Goal: Transaction & Acquisition: Purchase product/service

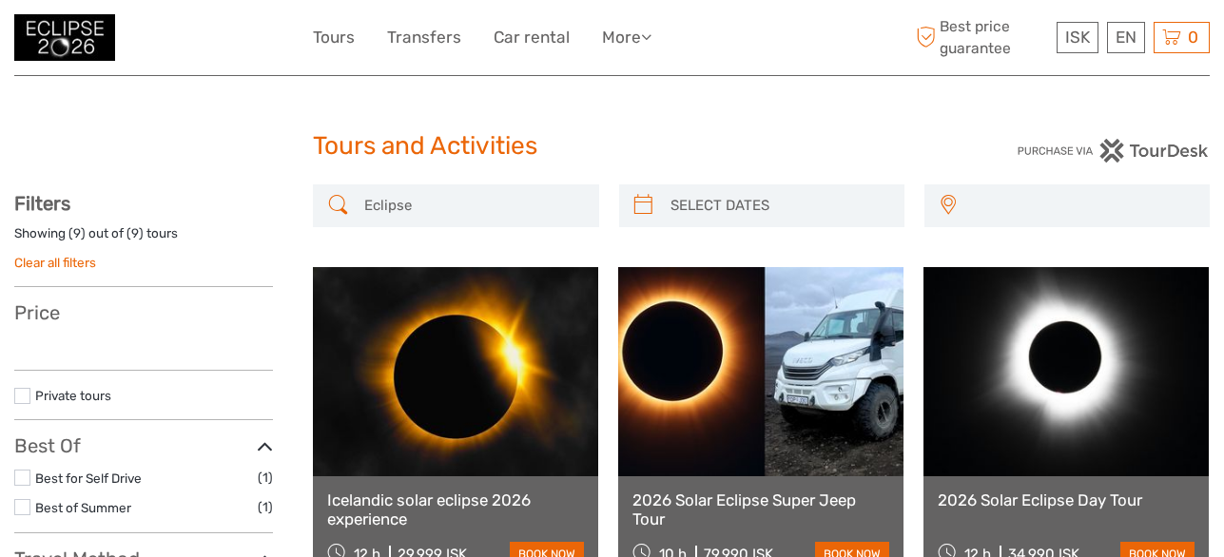
select select
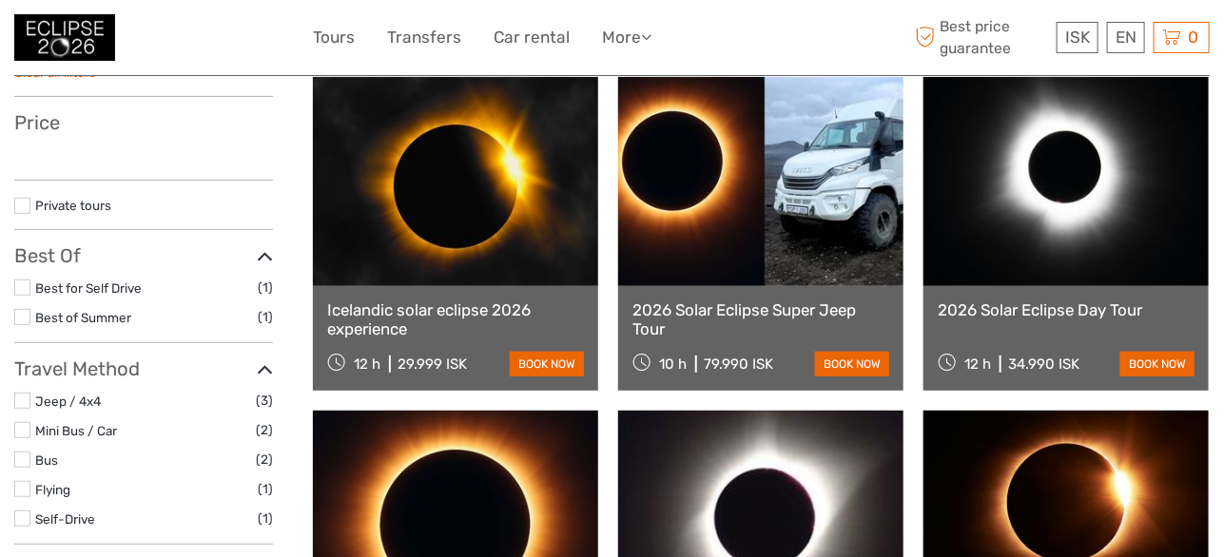
select select
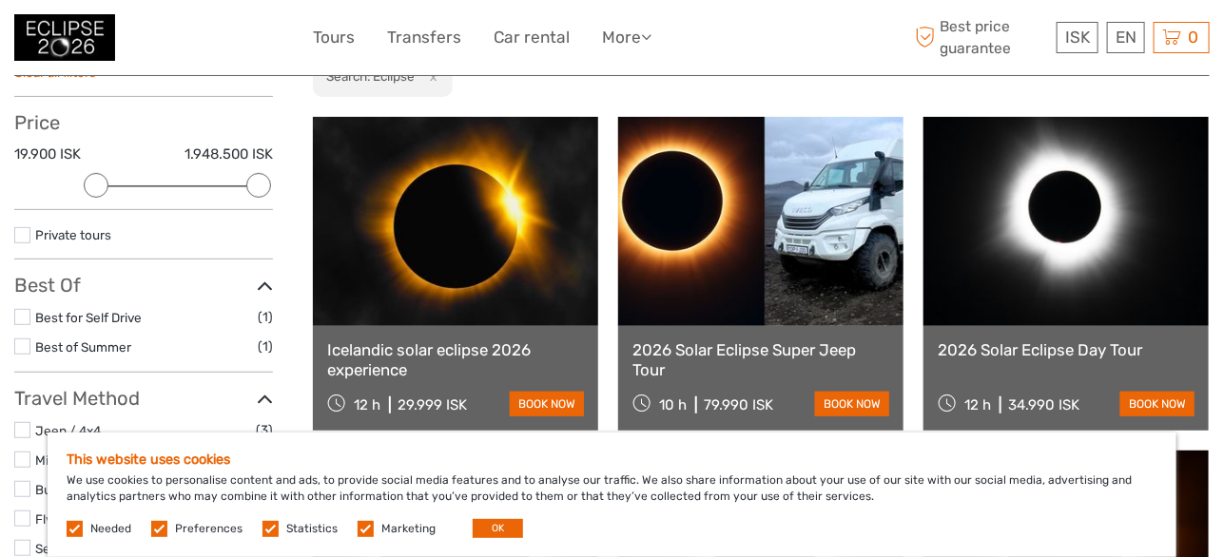
scroll to position [0, 0]
click at [494, 523] on button "OK" at bounding box center [498, 528] width 50 height 19
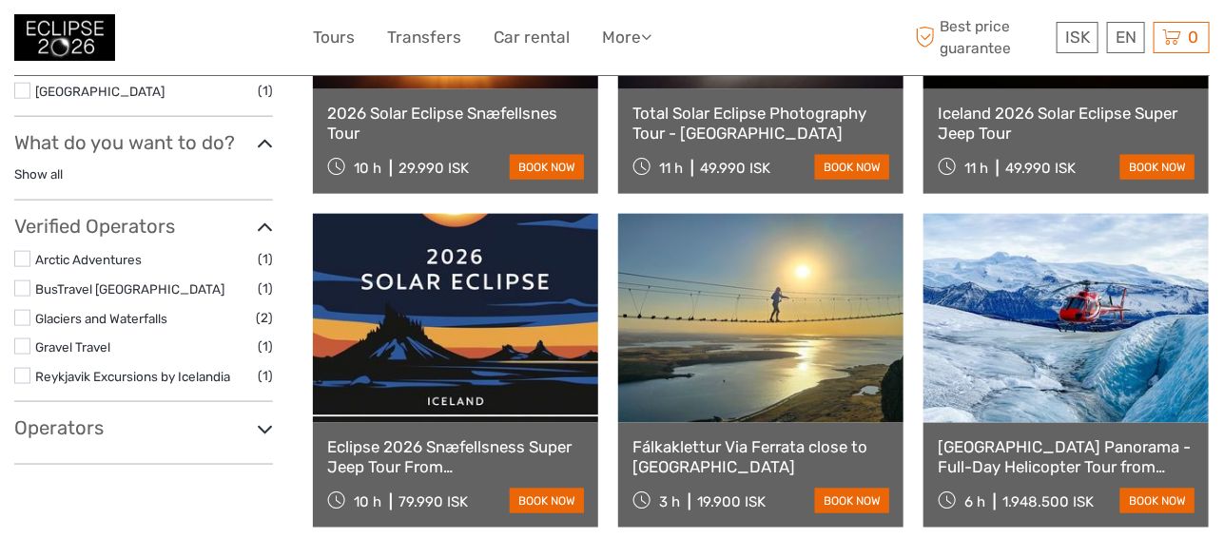
scroll to position [571, 0]
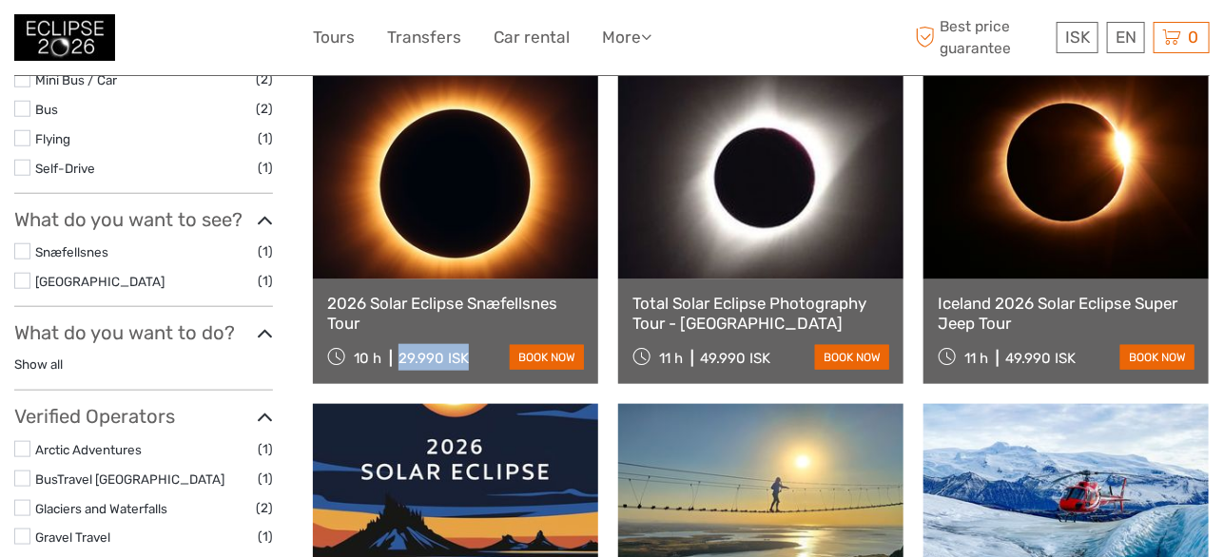
drag, startPoint x: 475, startPoint y: 357, endPoint x: 394, endPoint y: 350, distance: 81.1
click at [394, 350] on div "10 h 29.990 ISK book now" at bounding box center [455, 357] width 257 height 27
click at [513, 308] on link "2026 Solar Eclipse Snæfellsnes Tour" at bounding box center [455, 313] width 257 height 39
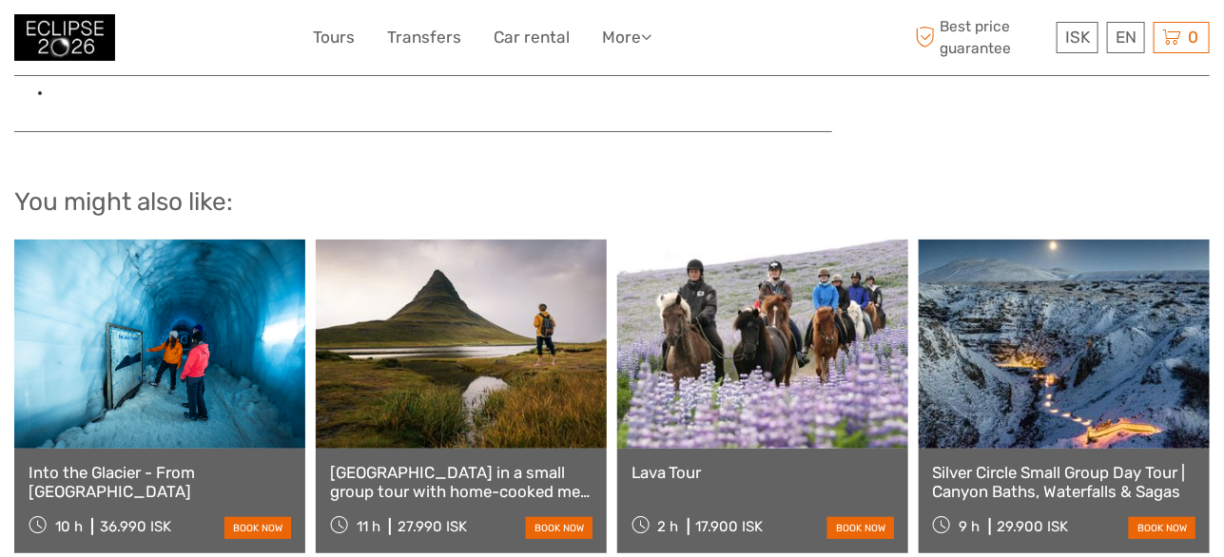
scroll to position [2663, 0]
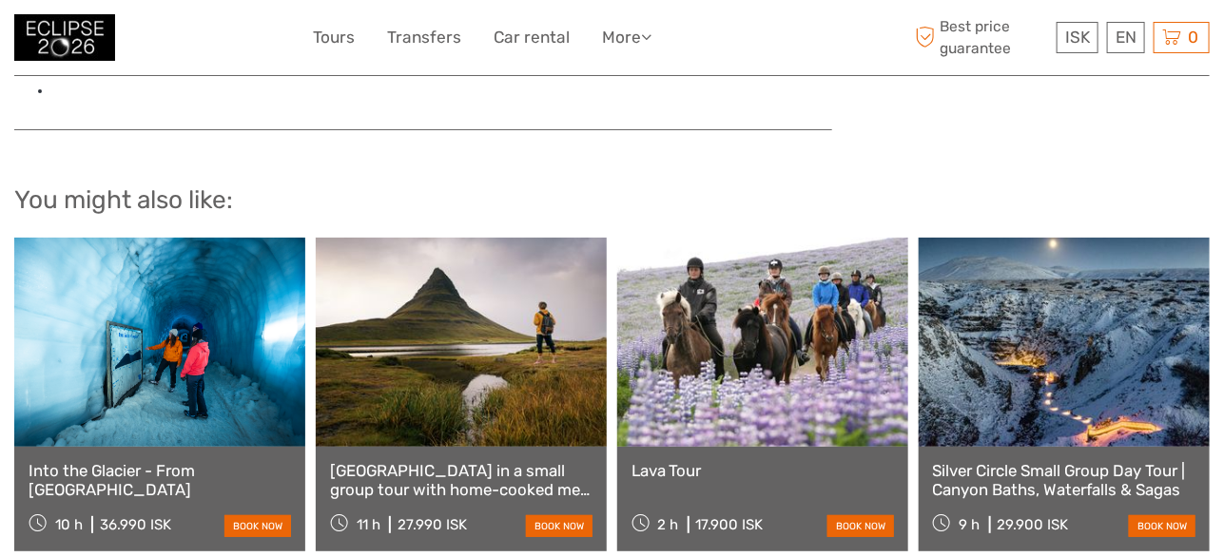
click at [436, 461] on link "Snæfellsnes Peninsula in a small group tour with home-cooked meal included" at bounding box center [461, 480] width 262 height 39
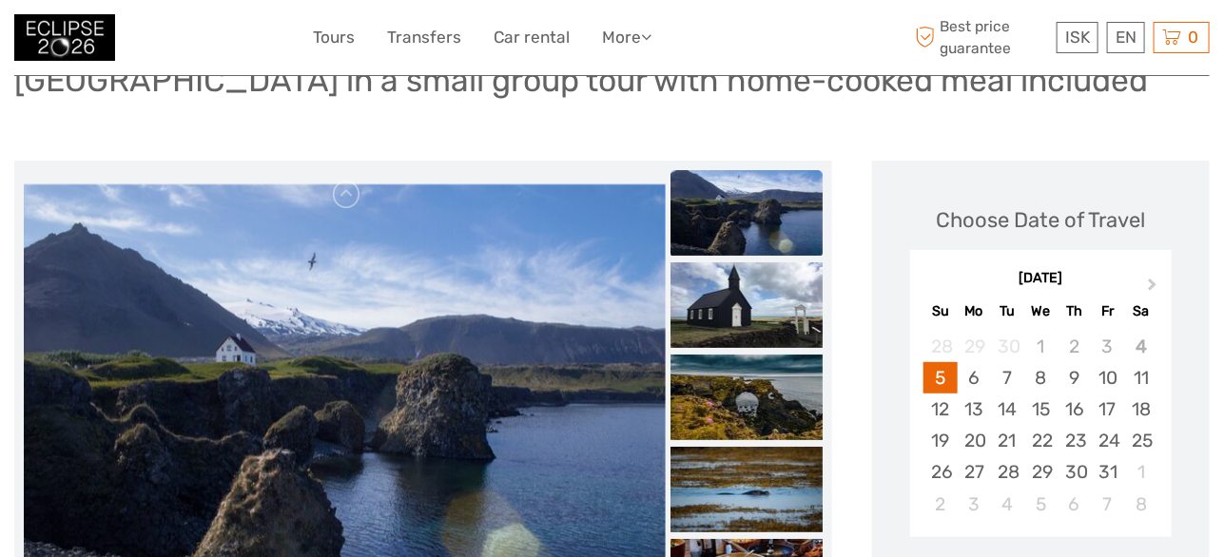
scroll to position [190, 0]
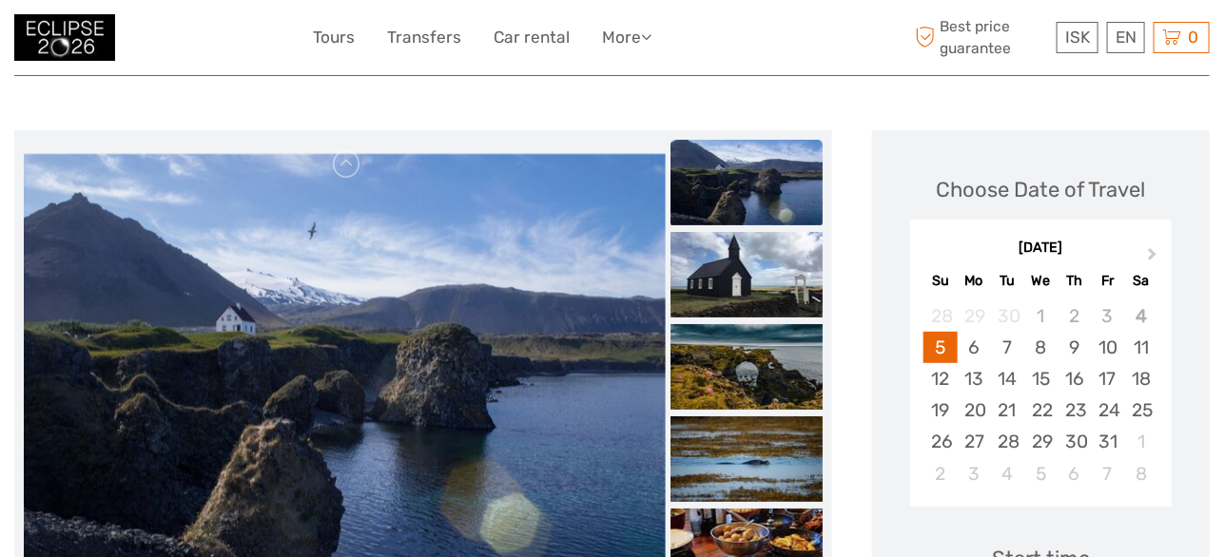
click at [725, 167] on img at bounding box center [746, 183] width 152 height 86
click at [735, 193] on img at bounding box center [746, 183] width 152 height 86
click at [736, 257] on img at bounding box center [746, 275] width 152 height 86
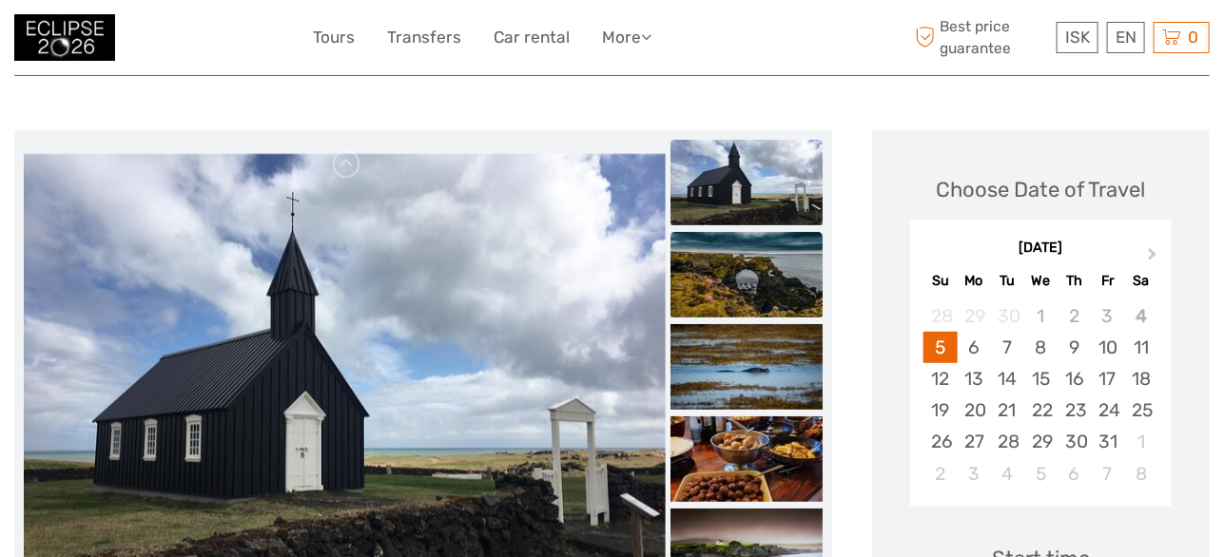
click at [736, 277] on img at bounding box center [746, 275] width 152 height 86
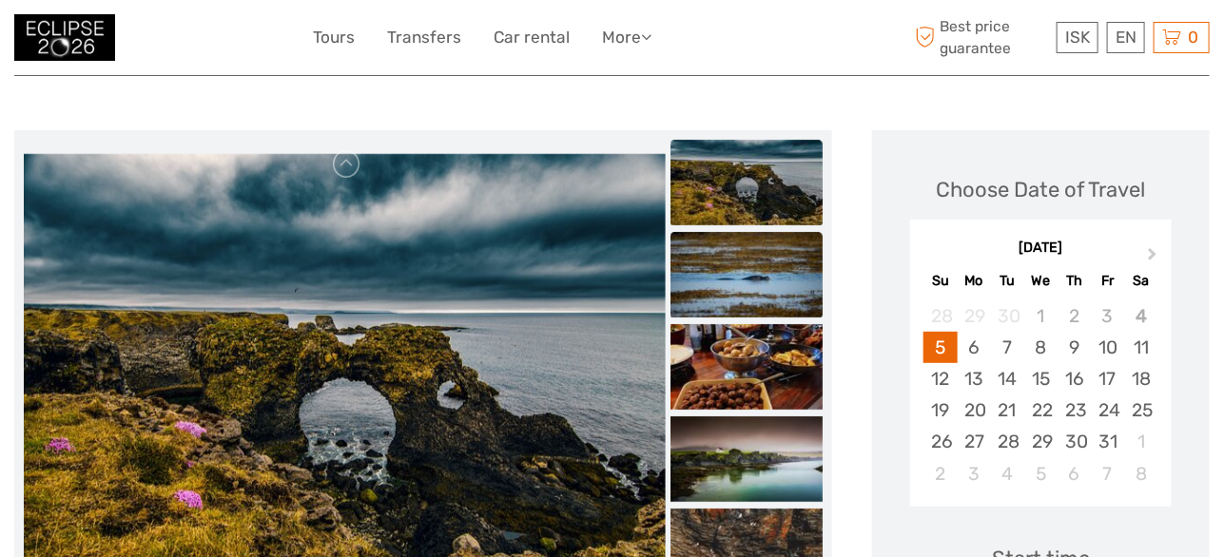
click at [741, 279] on img at bounding box center [746, 275] width 152 height 86
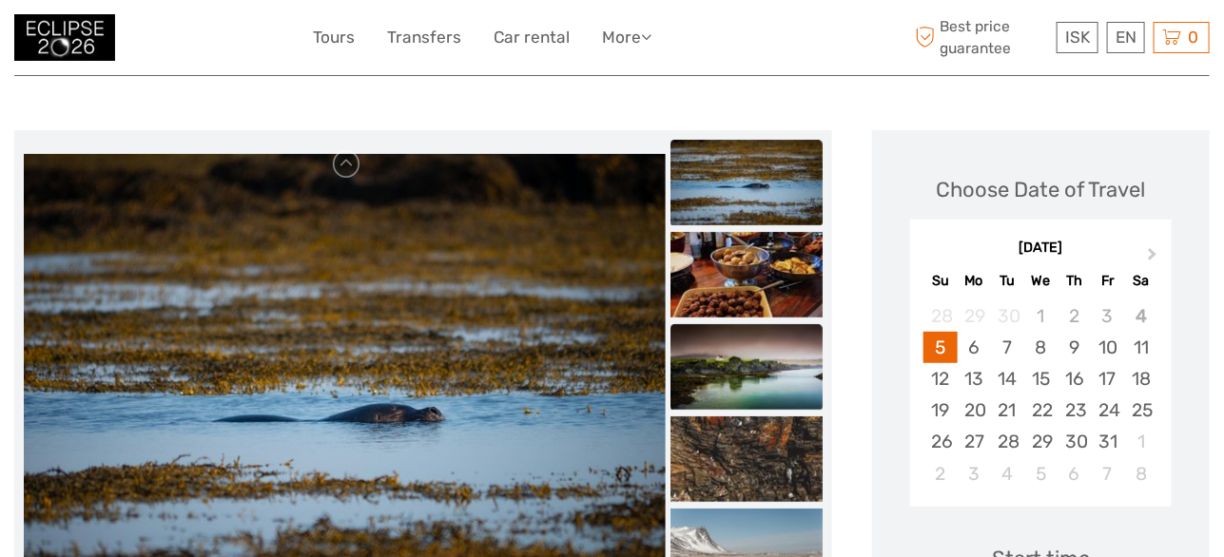
click at [747, 347] on img at bounding box center [746, 367] width 152 height 86
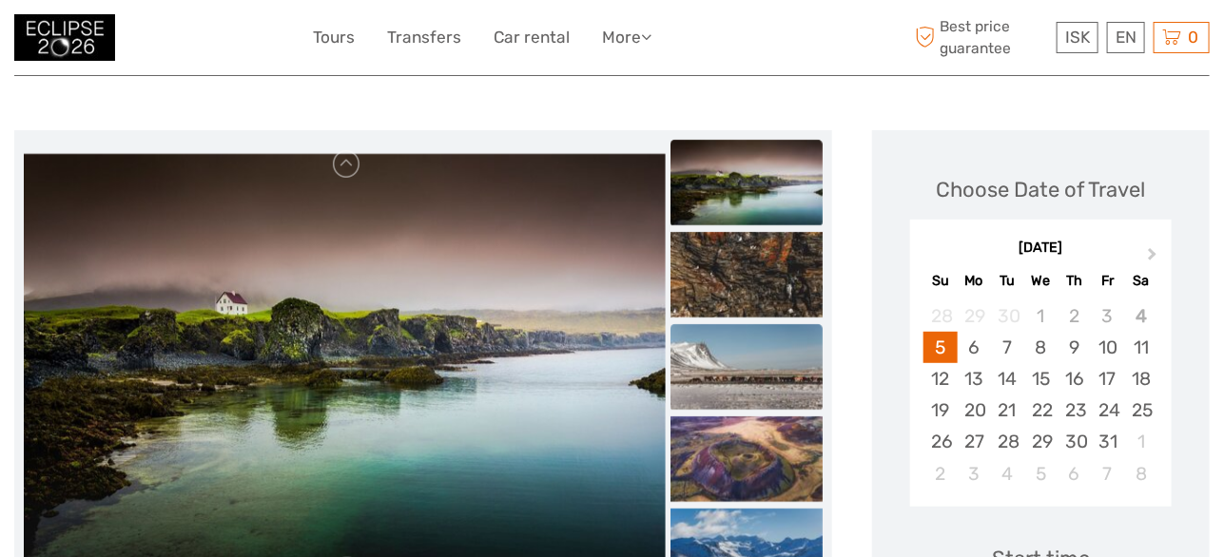
click at [748, 359] on img at bounding box center [746, 367] width 152 height 86
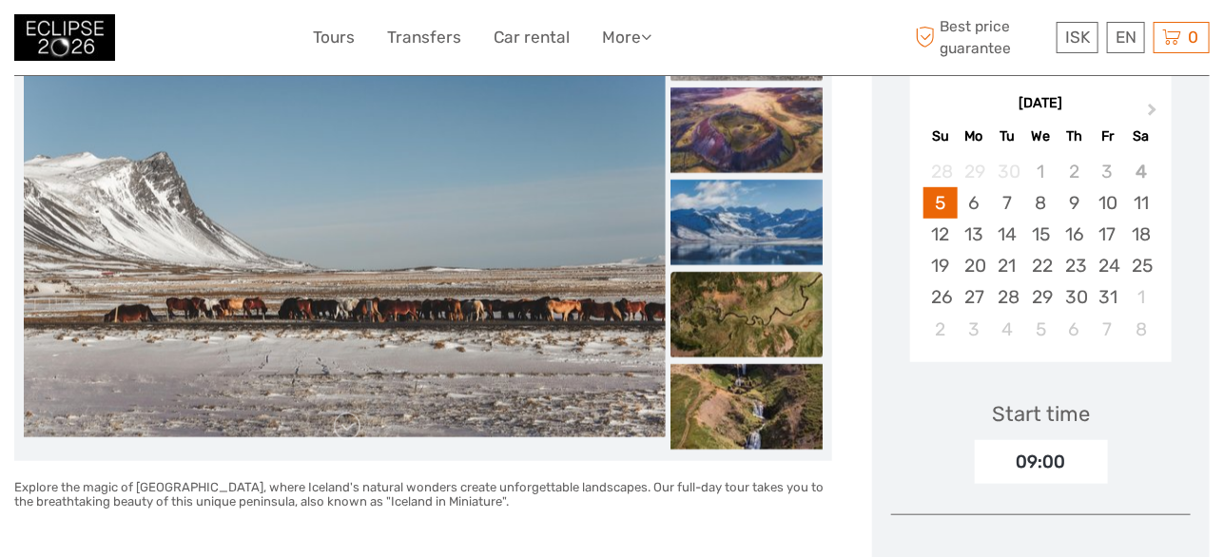
scroll to position [380, 0]
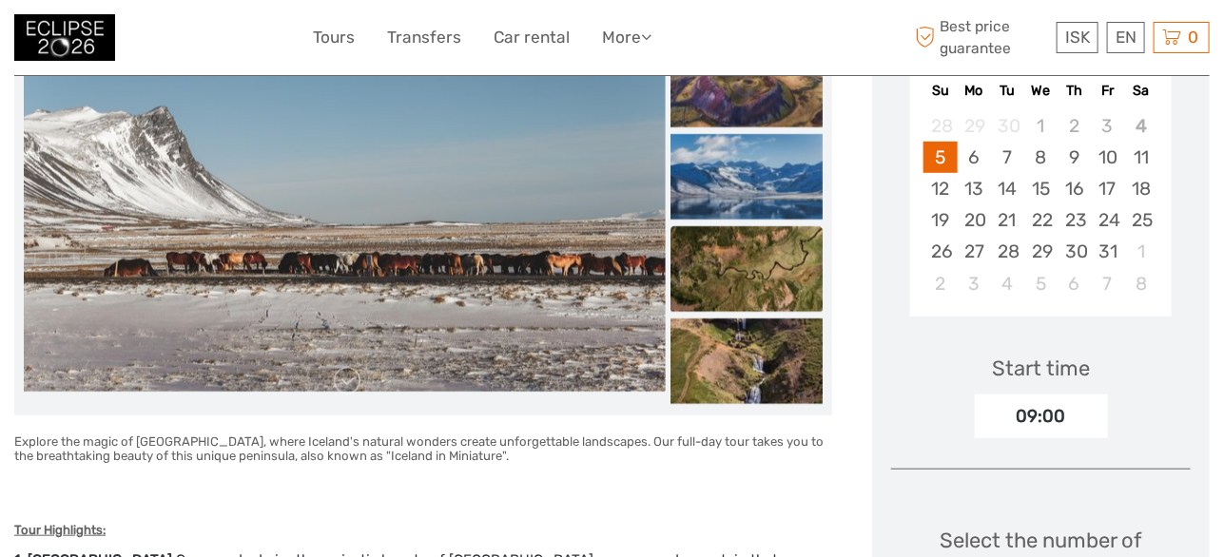
click at [742, 281] on img at bounding box center [746, 269] width 152 height 86
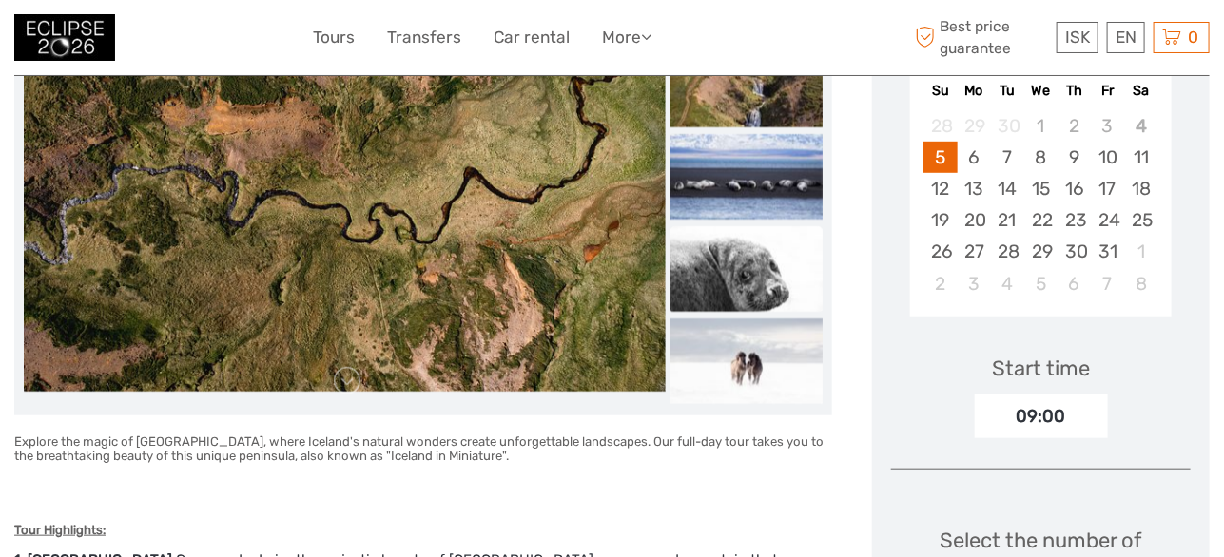
click at [750, 289] on img at bounding box center [746, 269] width 152 height 86
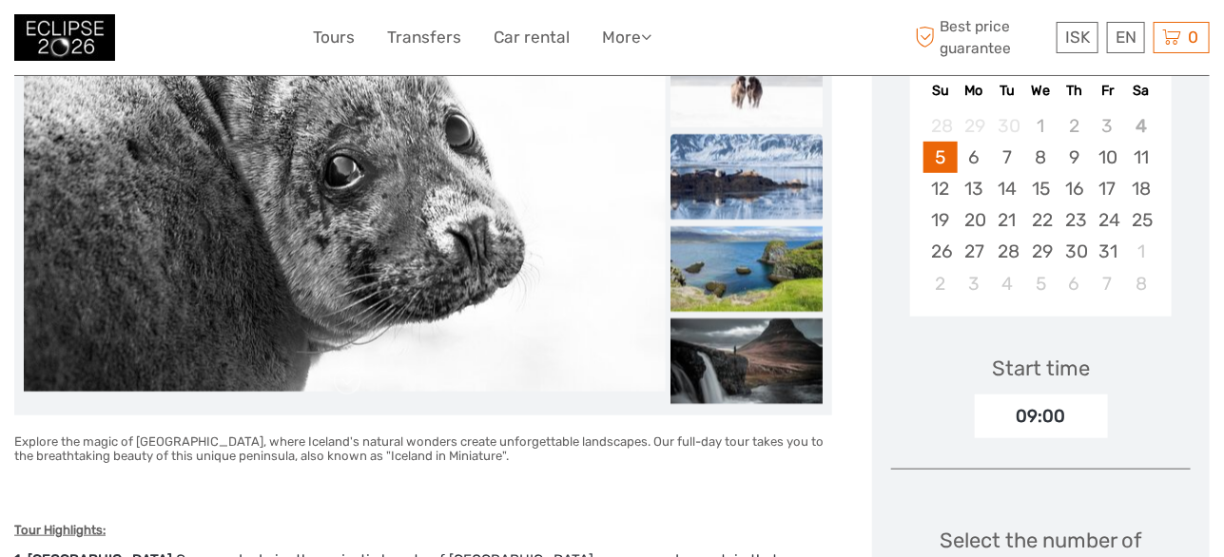
click at [743, 186] on img at bounding box center [746, 177] width 152 height 86
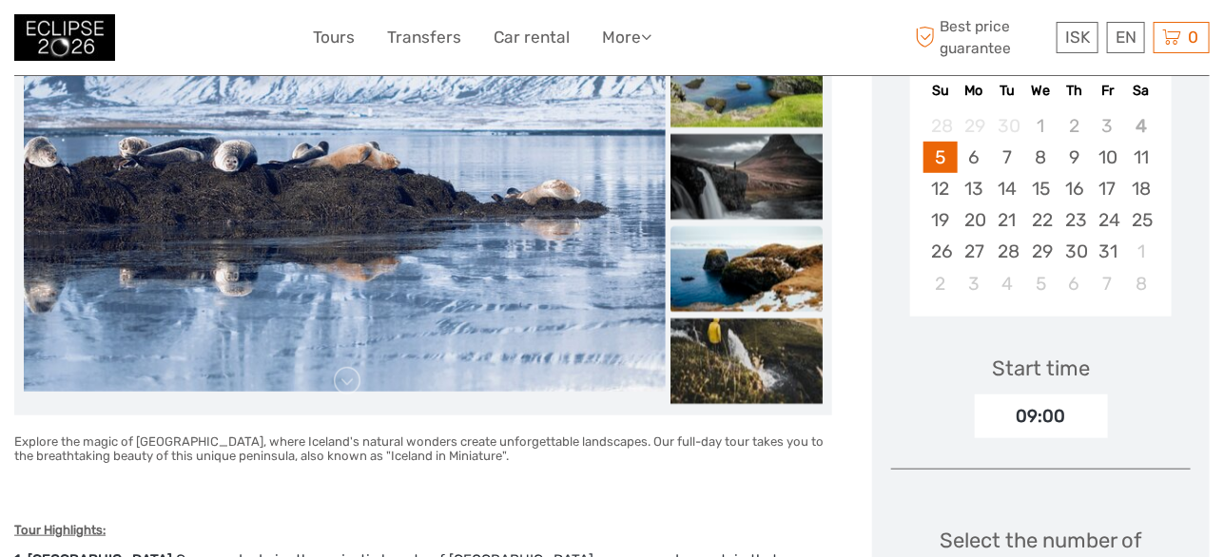
click at [763, 253] on img at bounding box center [746, 269] width 152 height 86
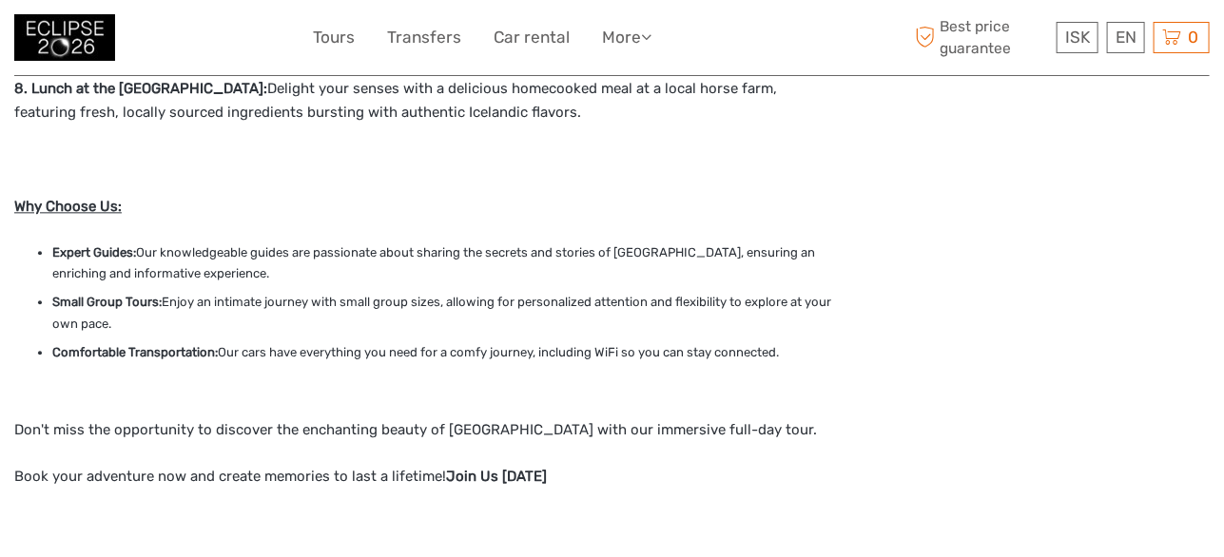
scroll to position [1616, 0]
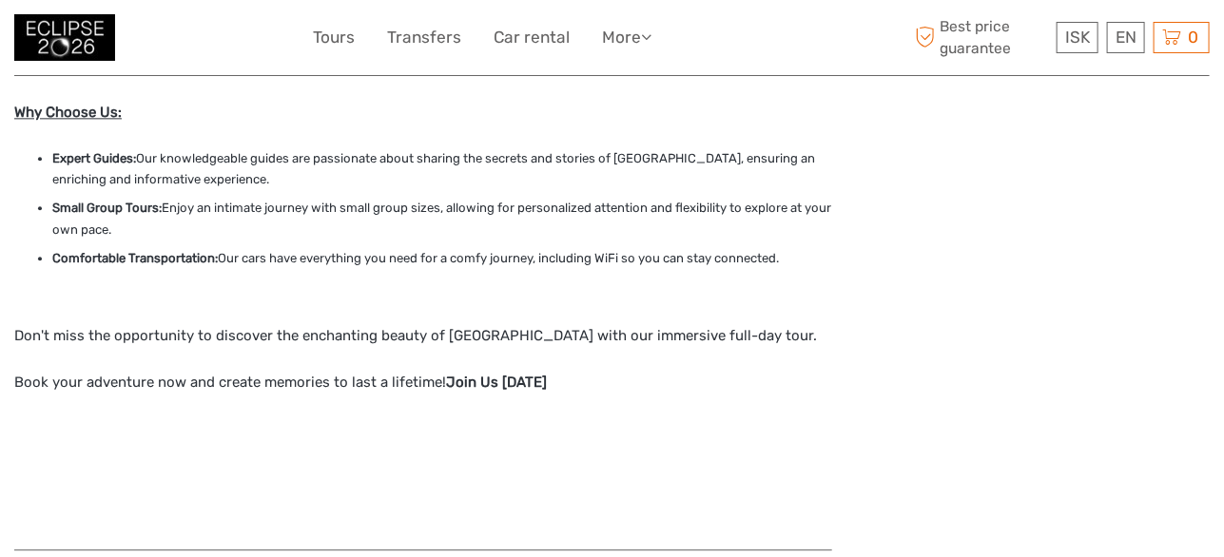
click at [67, 34] on img at bounding box center [64, 37] width 101 height 47
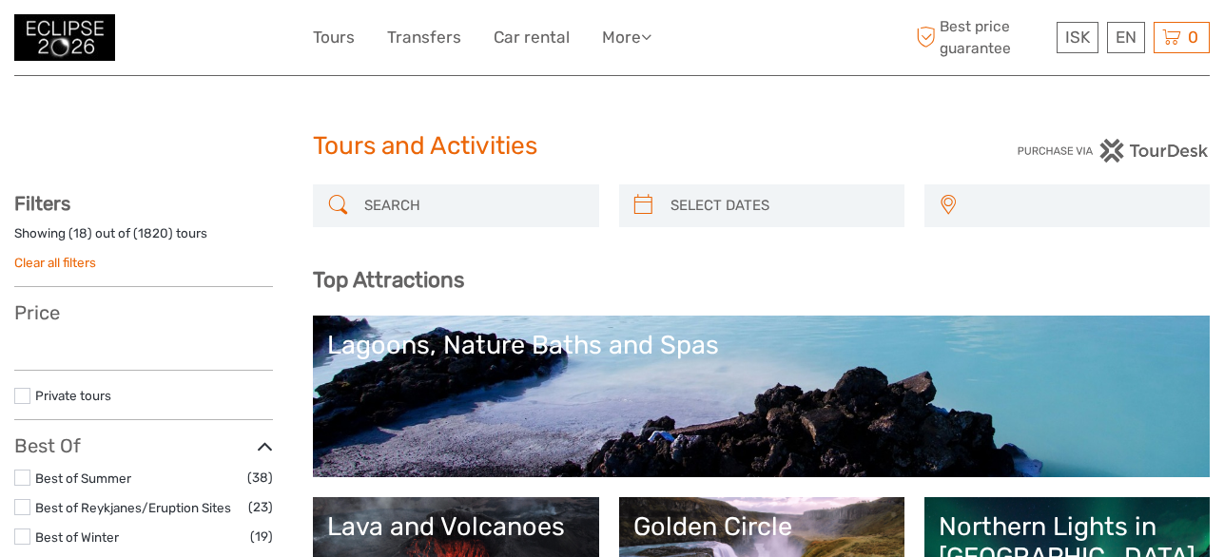
select select
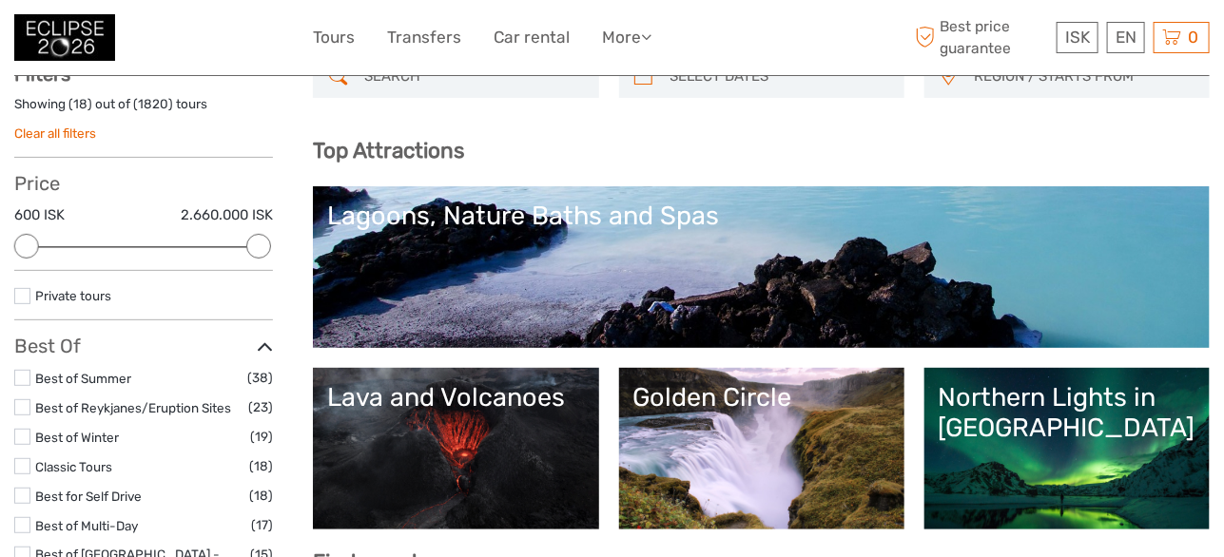
scroll to position [190, 0]
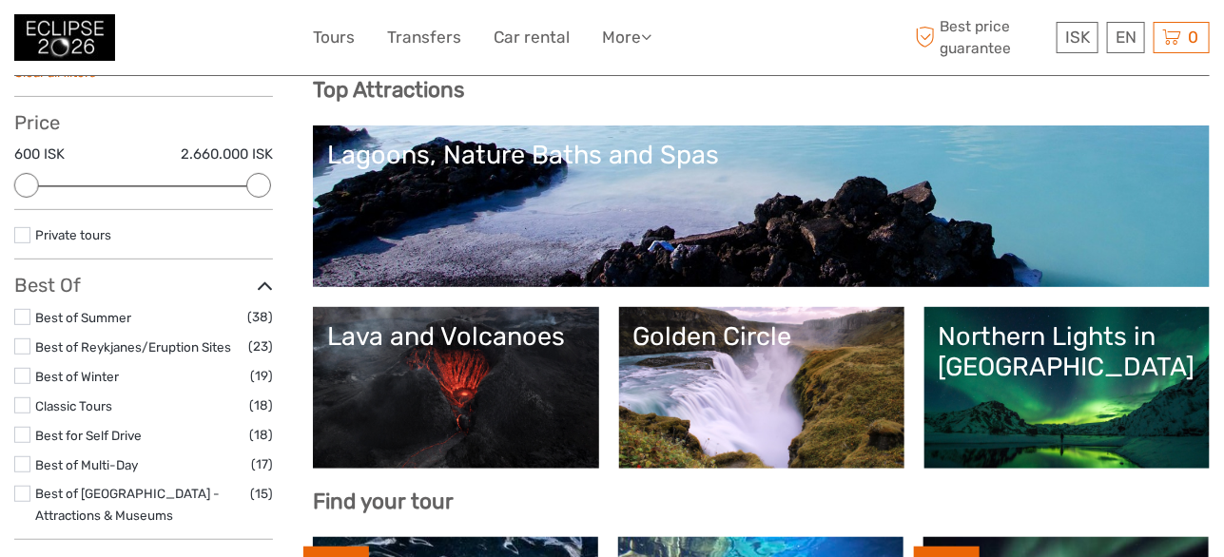
click at [17, 317] on label at bounding box center [22, 317] width 16 height 16
click at [0, 0] on input "checkbox" at bounding box center [0, 0] width 0 height 0
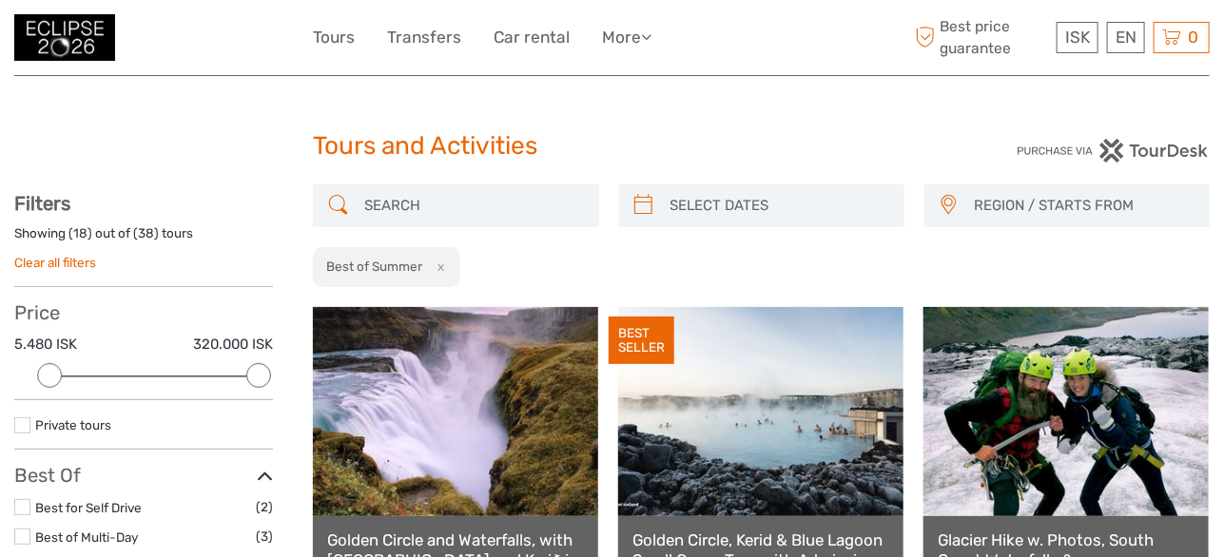
click at [33, 42] on img at bounding box center [64, 37] width 101 height 47
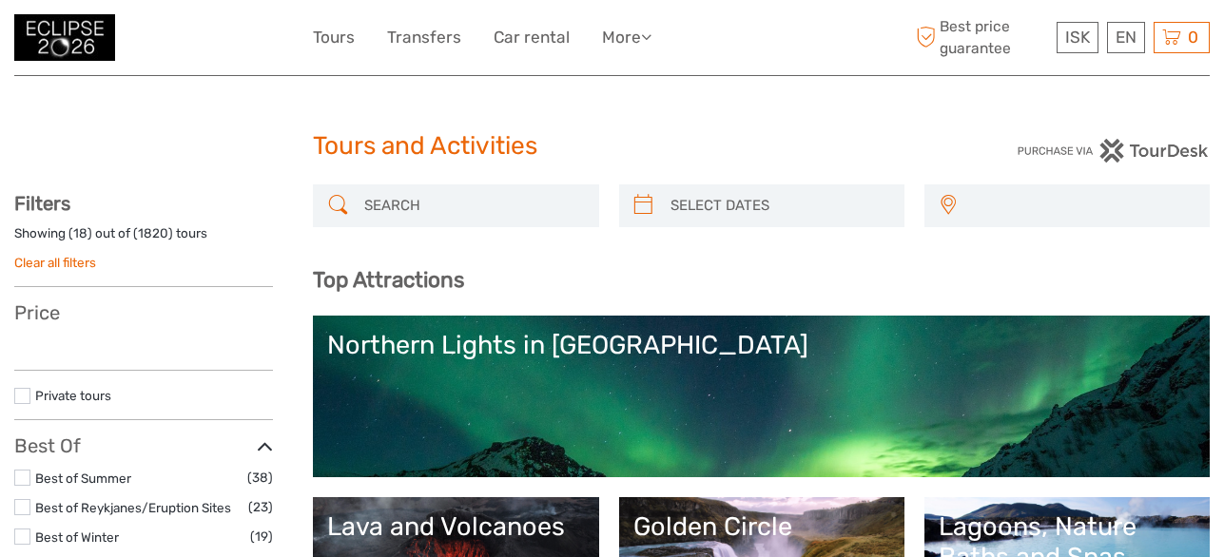
select select
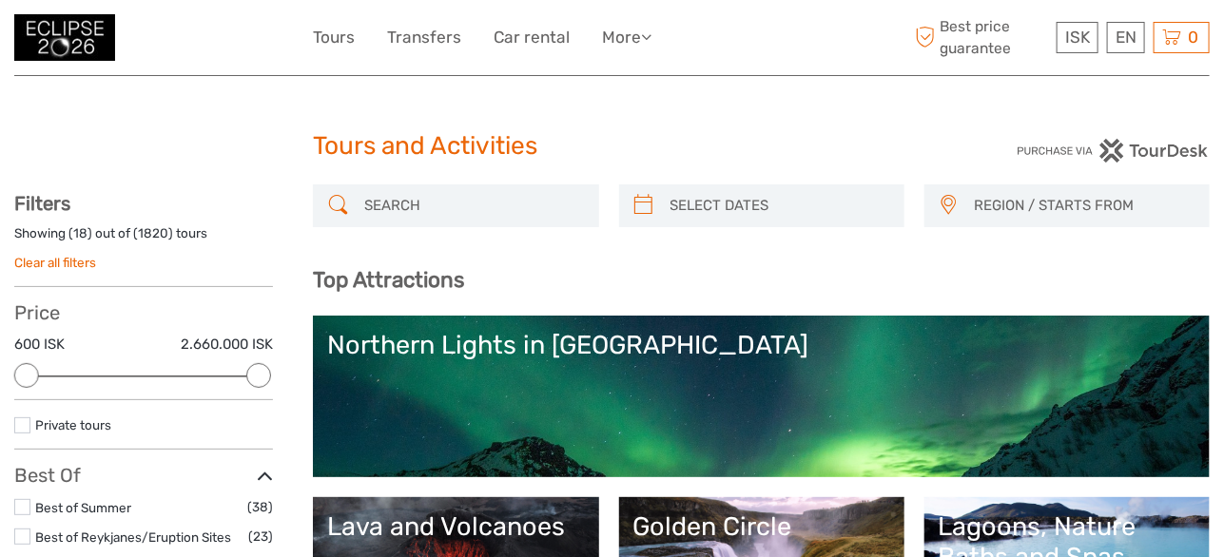
click at [436, 523] on div "Lava and Volcanoes" at bounding box center [455, 527] width 257 height 30
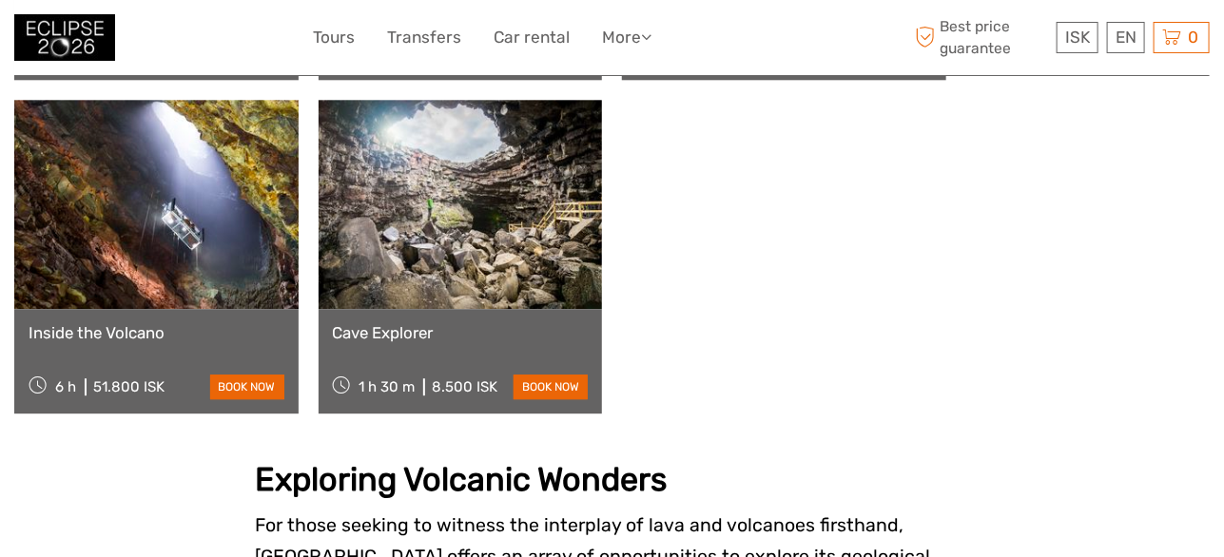
scroll to position [1902, 0]
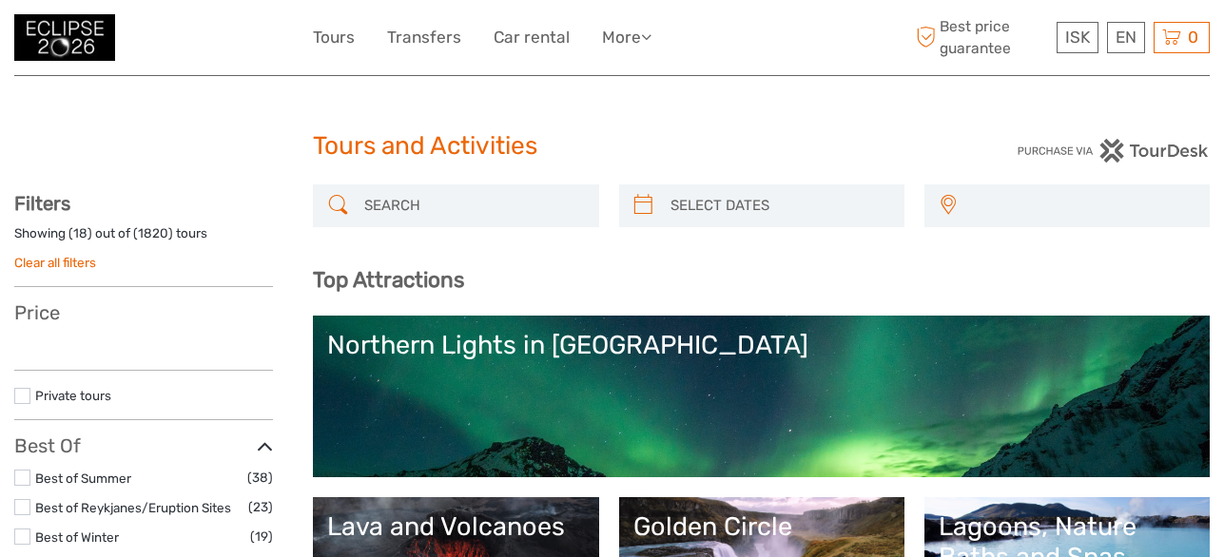
select select
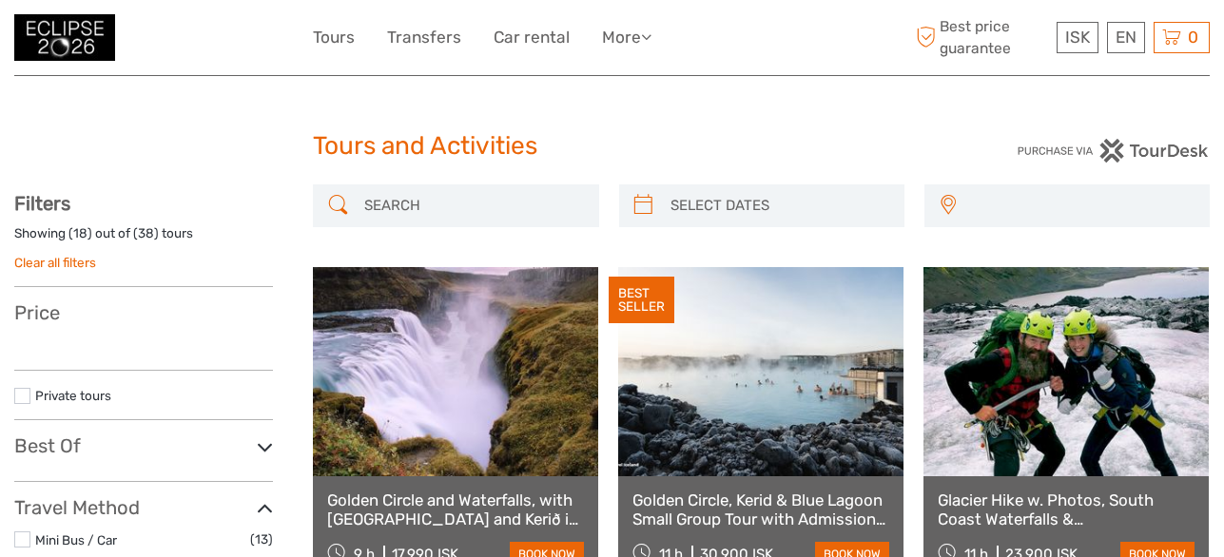
select select
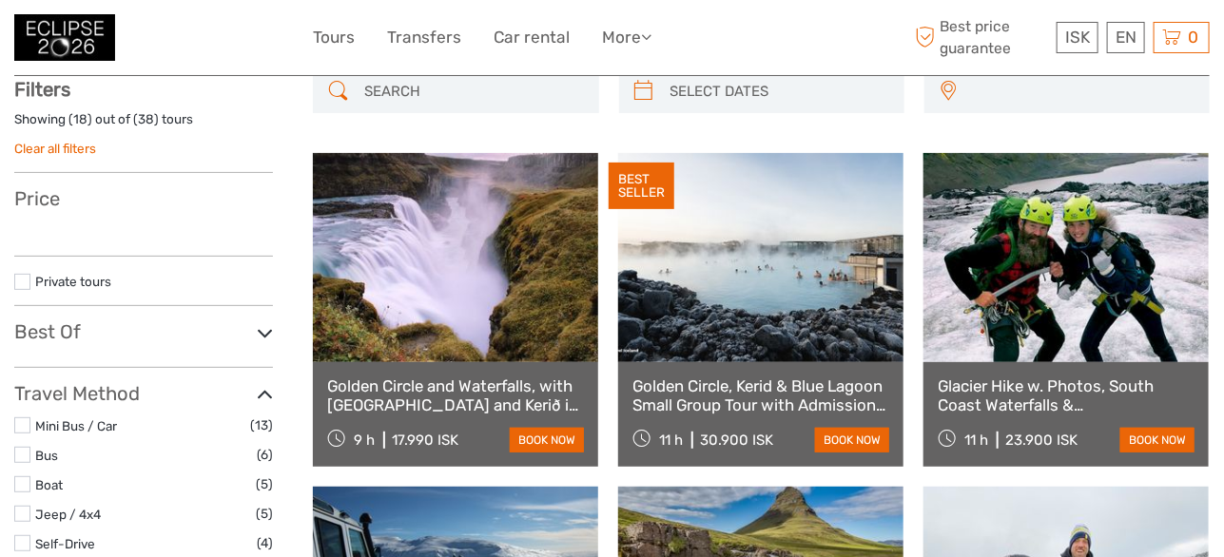
select select
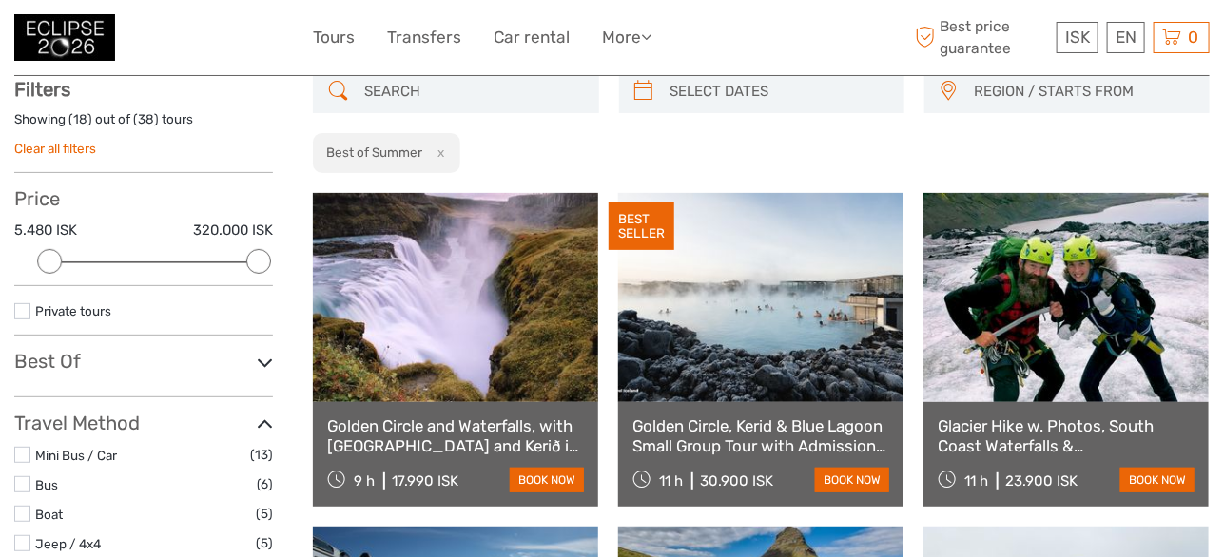
scroll to position [0, 0]
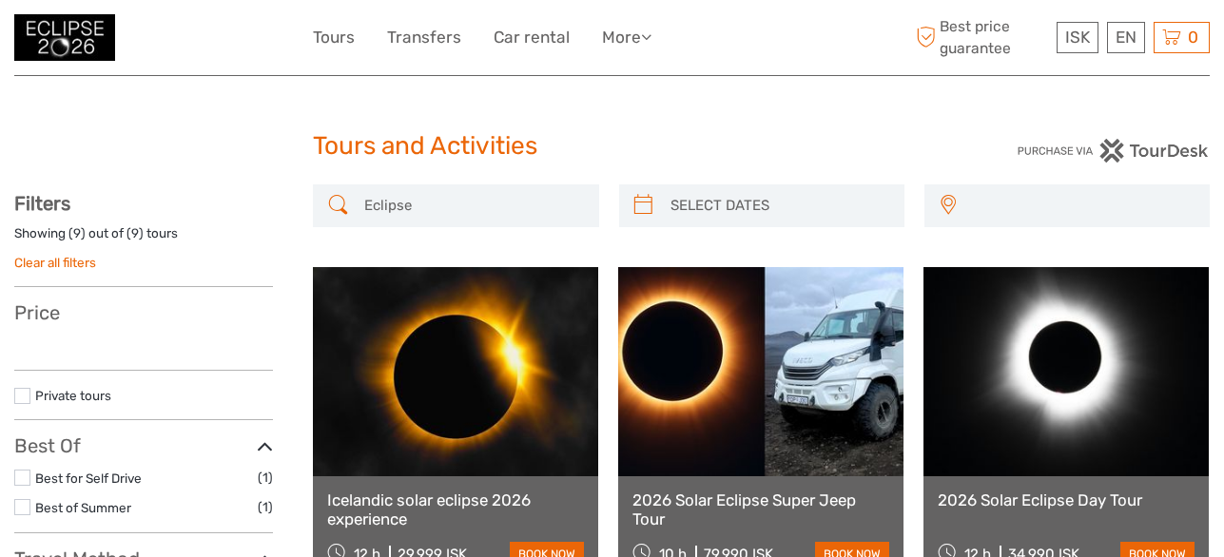
select select
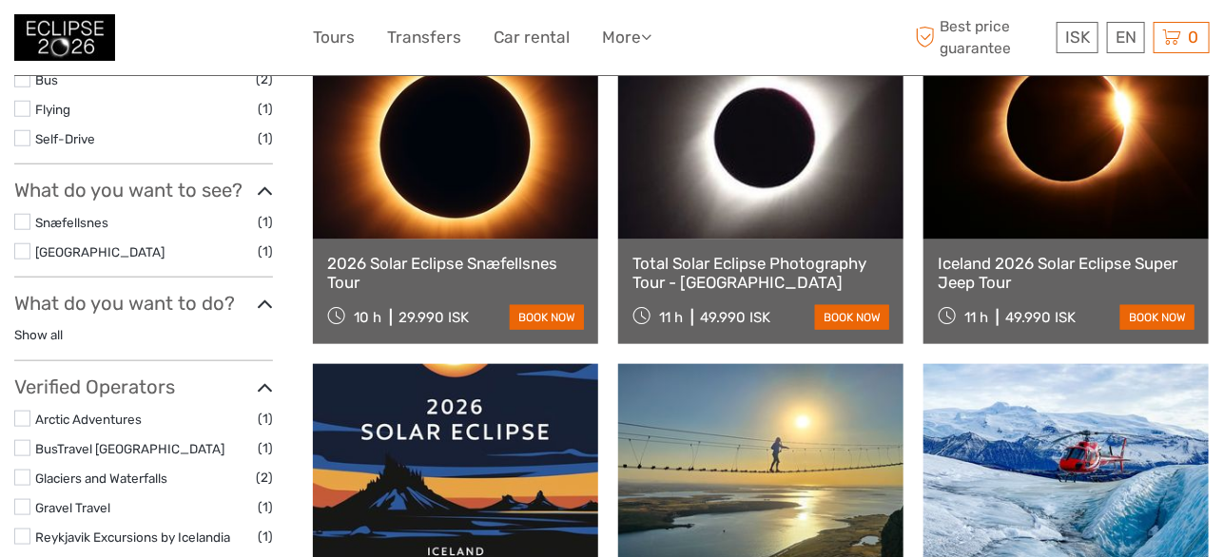
select select
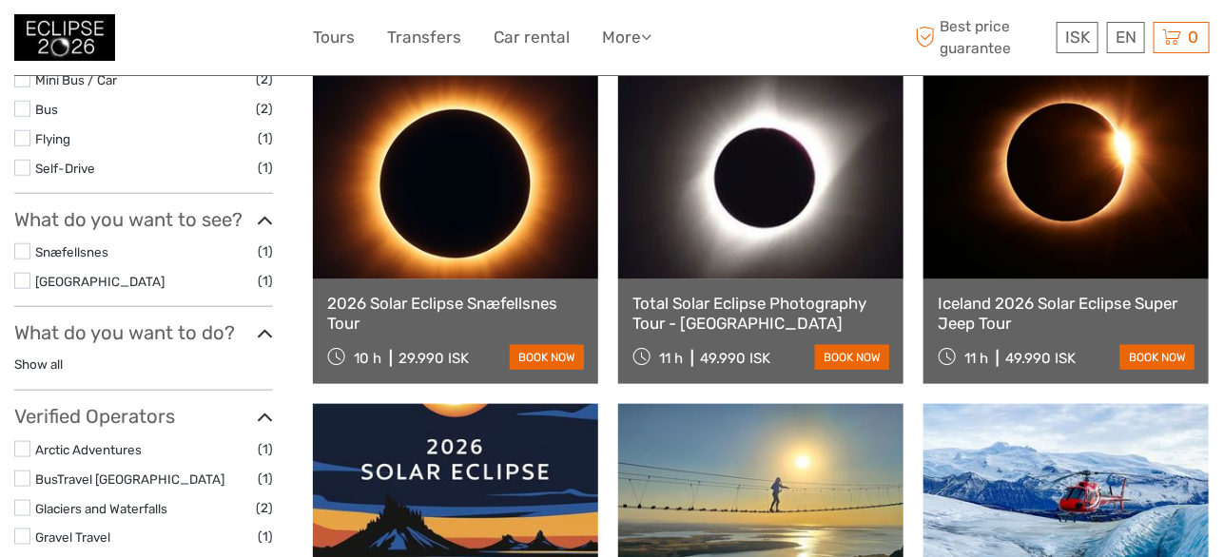
scroll to position [0, 0]
click at [1058, 309] on link "Iceland 2026 Solar Eclipse Super Jeep Tour" at bounding box center [1066, 313] width 257 height 39
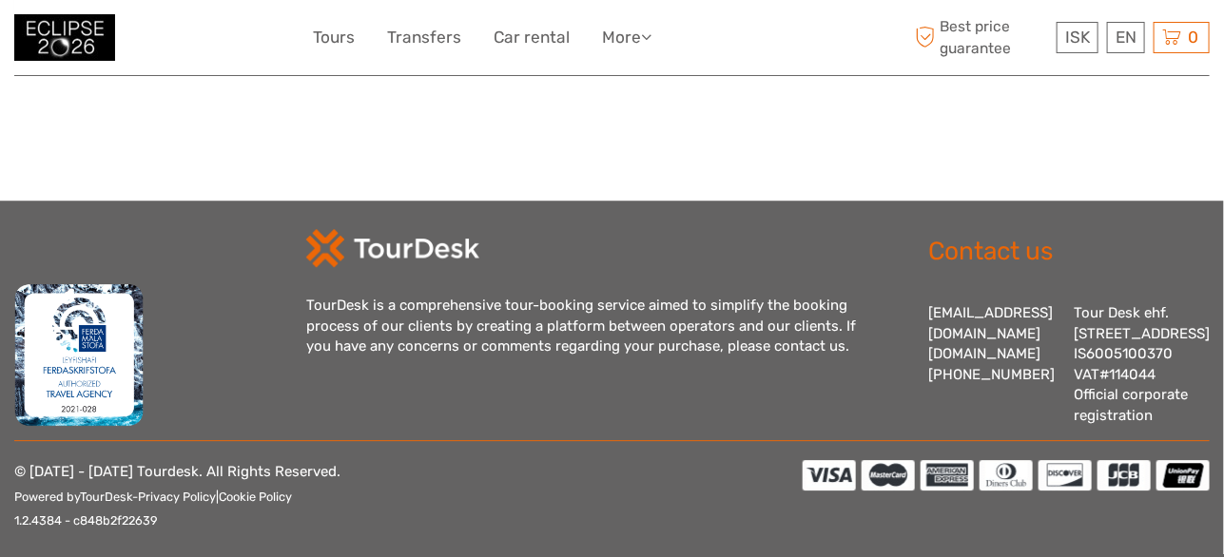
scroll to position [1897, 0]
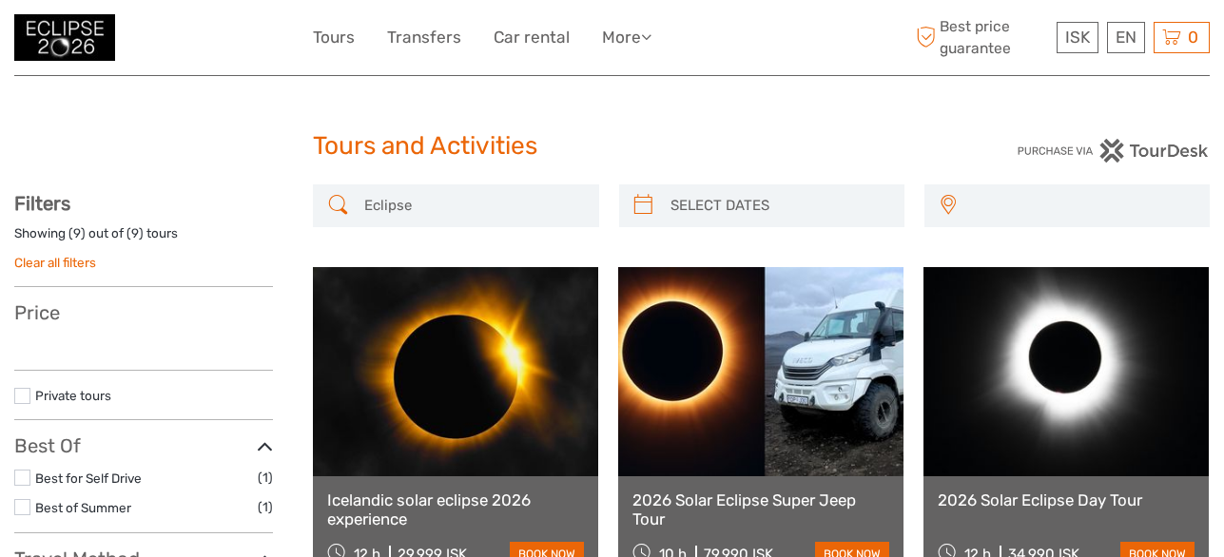
select select
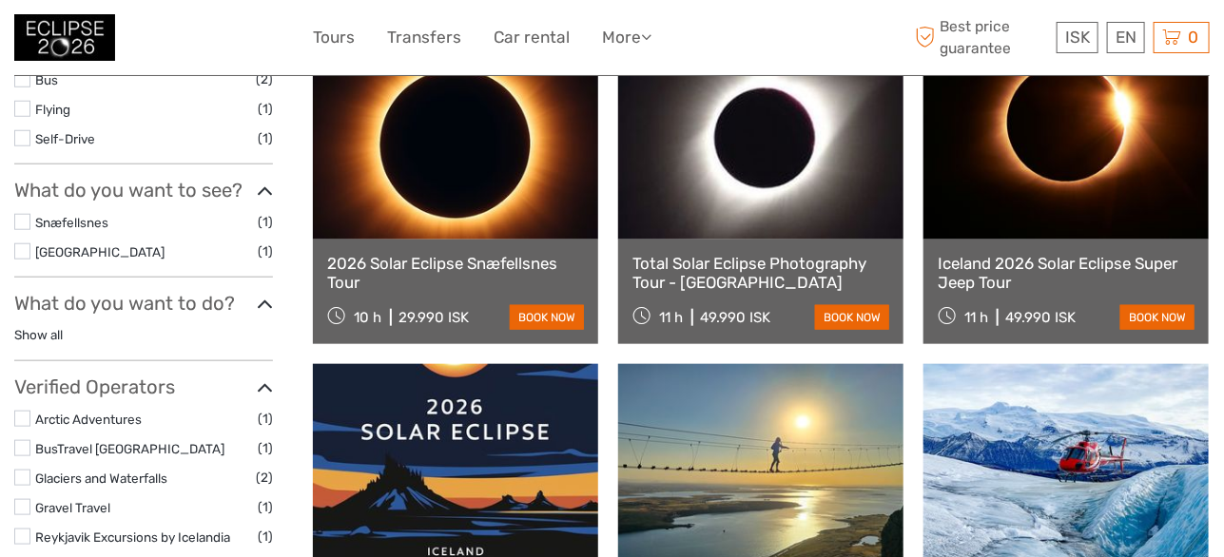
select select
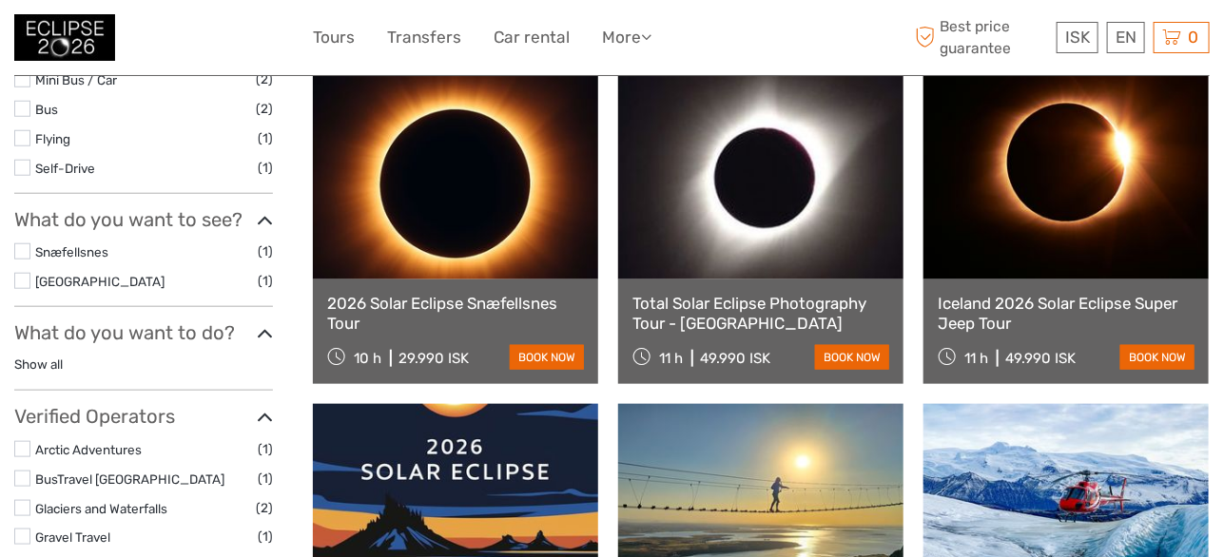
scroll to position [0, 0]
click at [428, 308] on link "2026 Solar Eclipse Snæfellsnes Tour" at bounding box center [455, 313] width 257 height 39
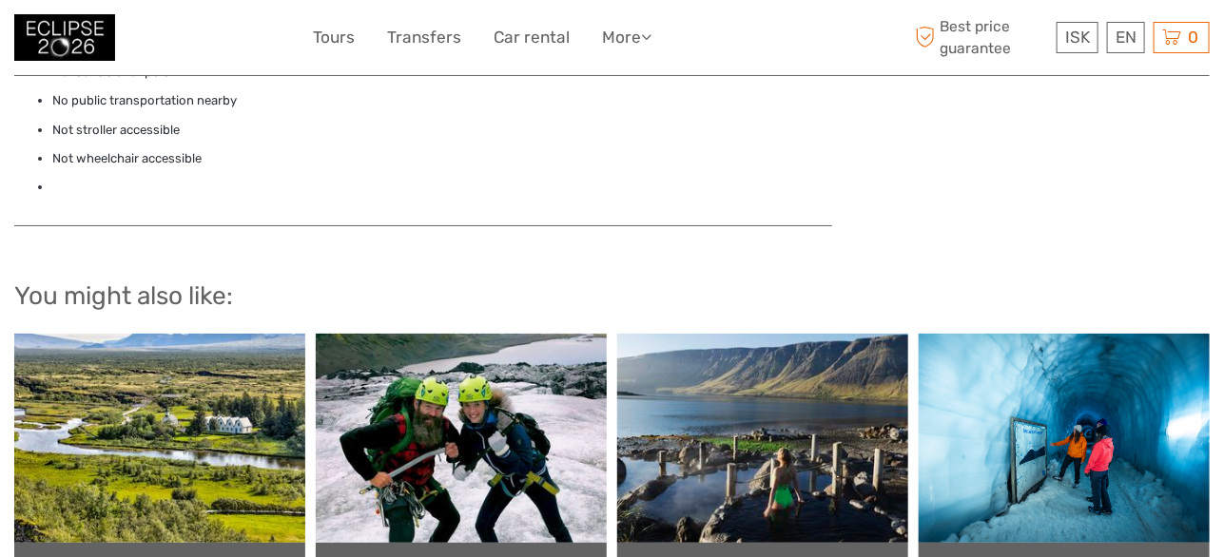
scroll to position [2663, 0]
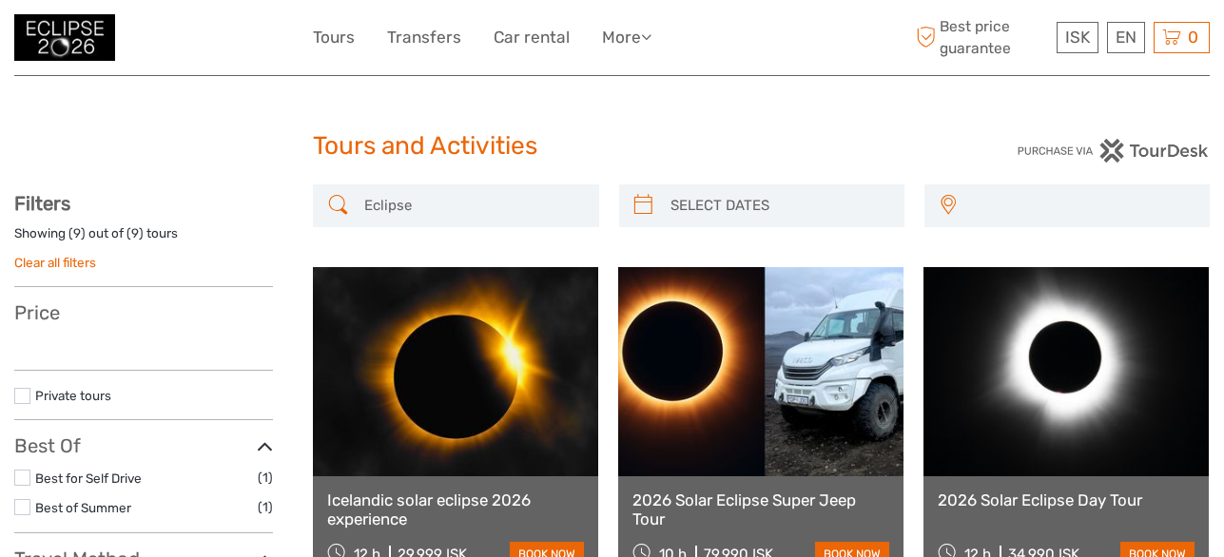
select select
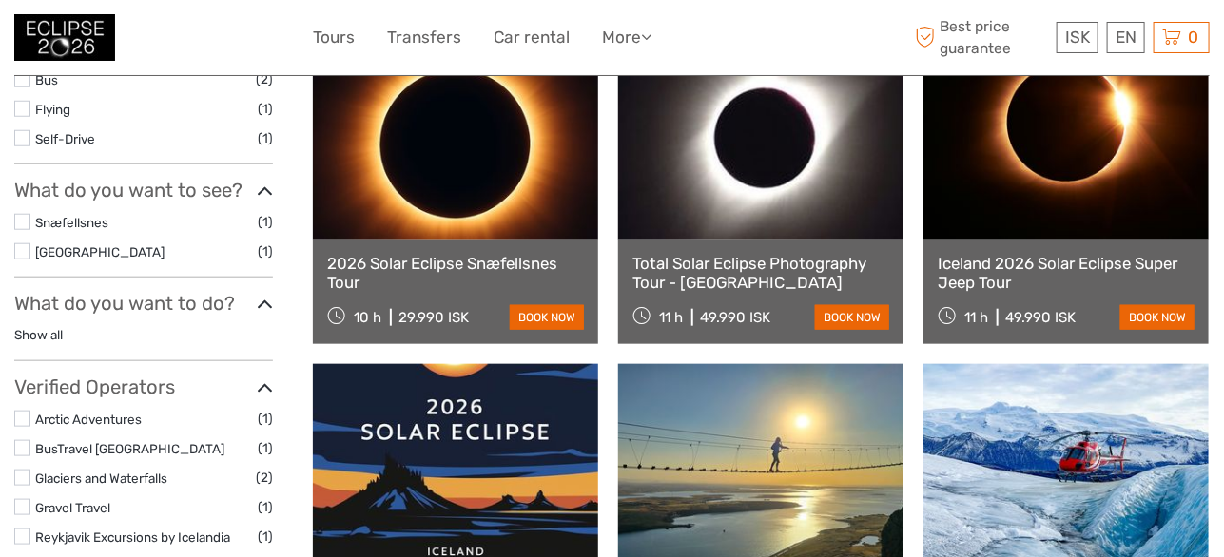
select select
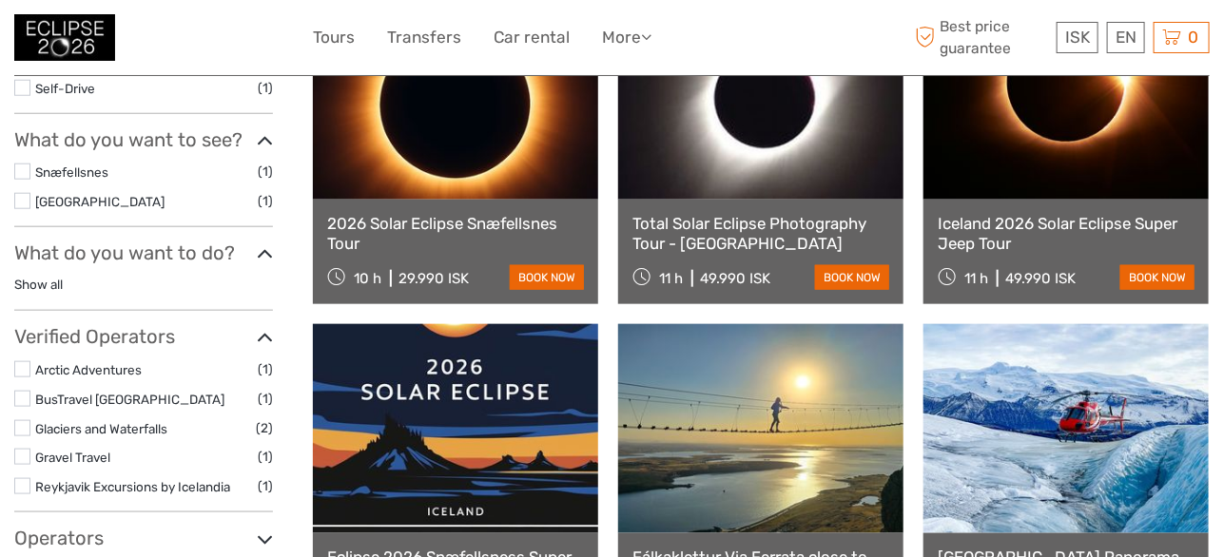
scroll to position [856, 0]
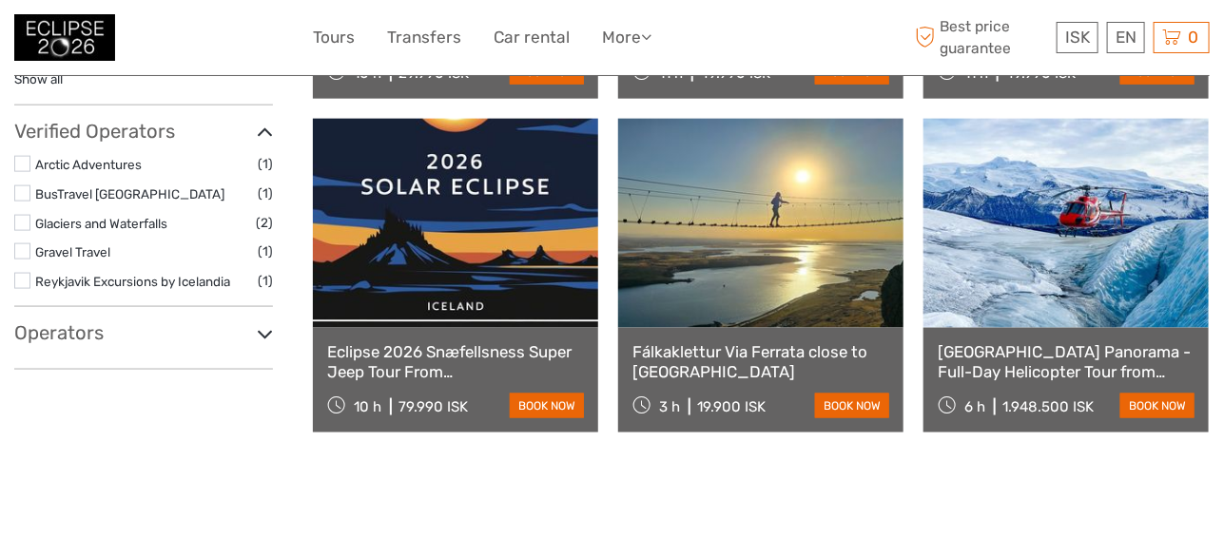
click at [392, 359] on link "Eclipse 2026 Snæfellsness Super Jeep Tour From [GEOGRAPHIC_DATA]" at bounding box center [455, 361] width 257 height 39
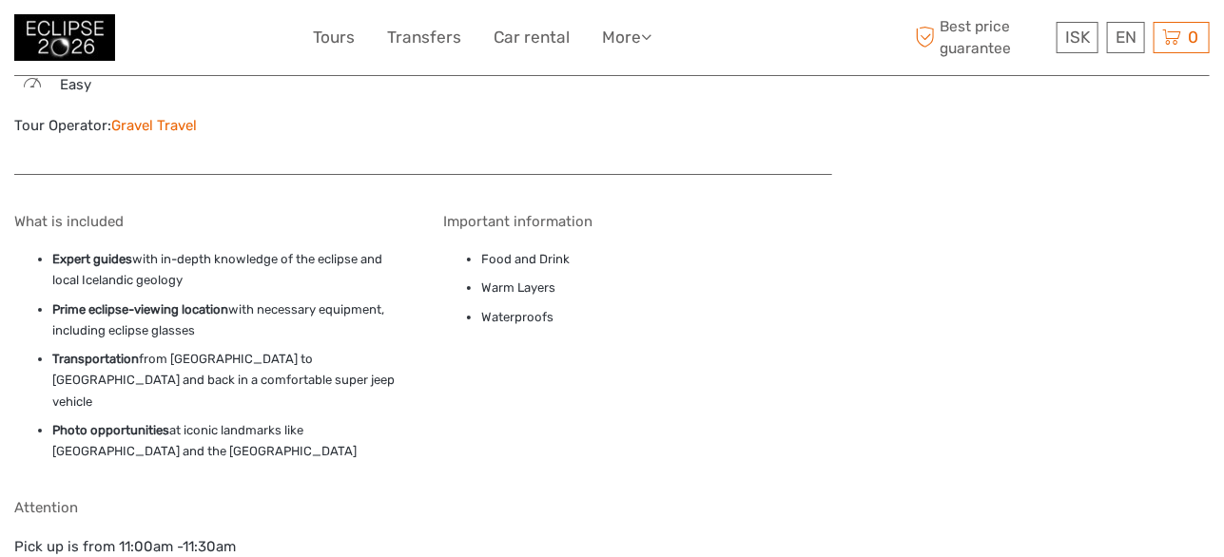
scroll to position [2515, 0]
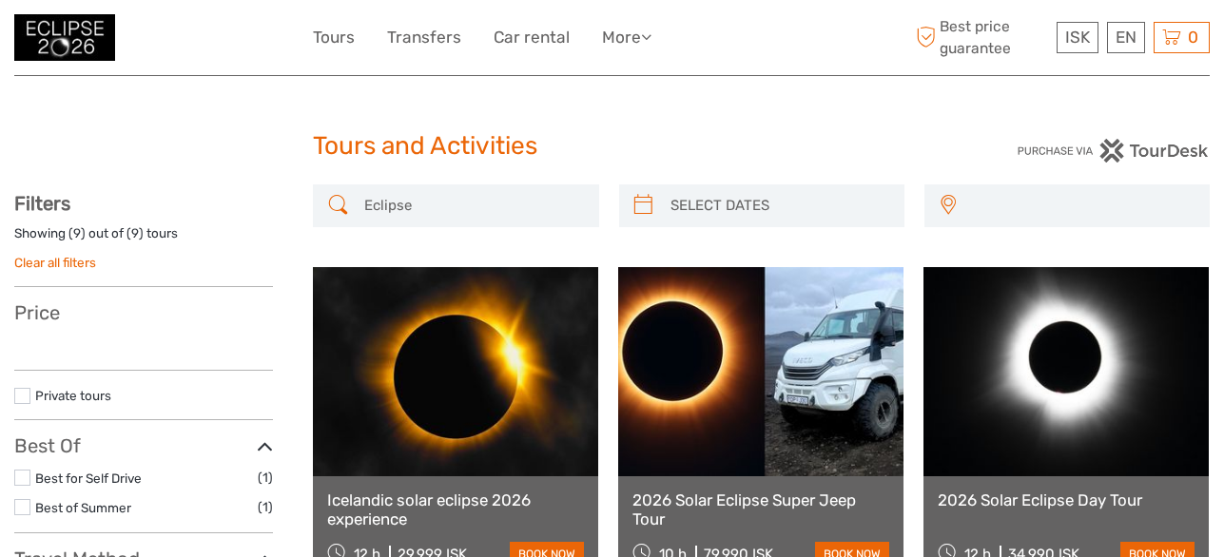
select select
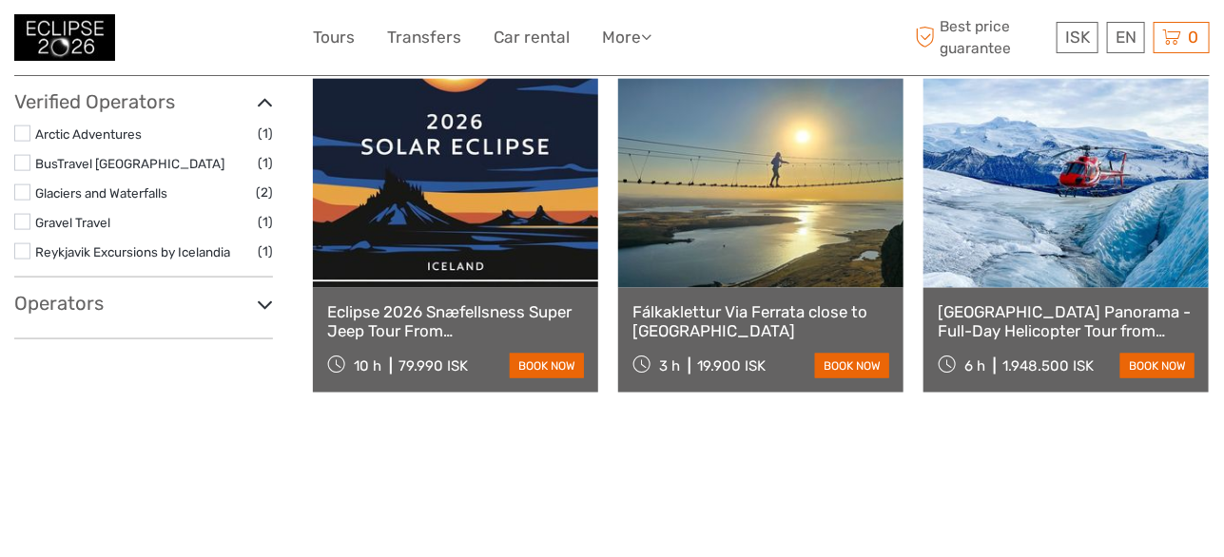
select select
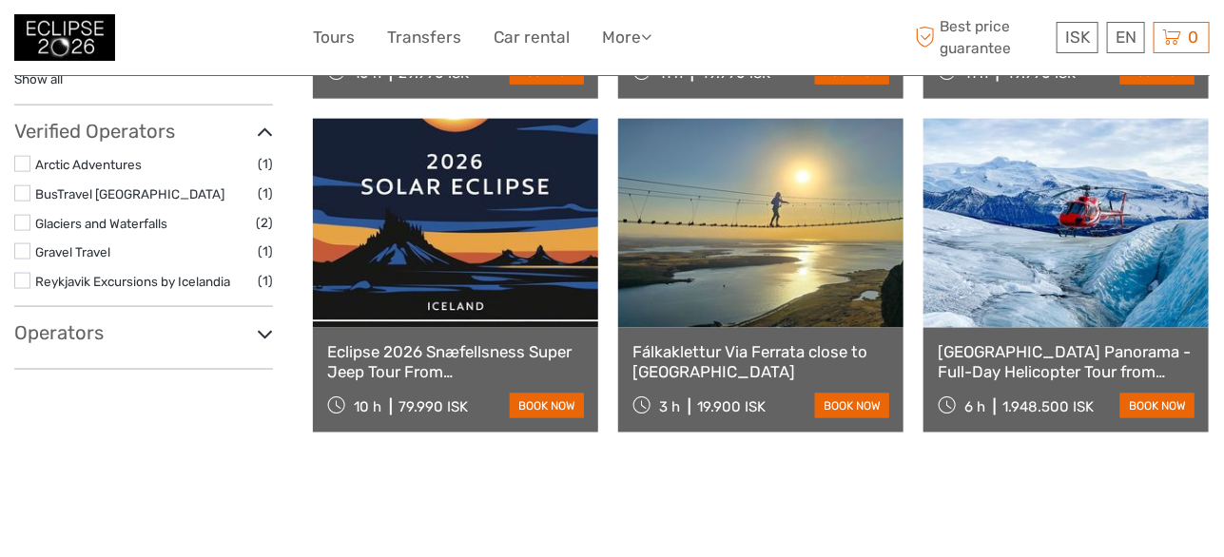
scroll to position [0, 0]
click at [1024, 360] on link "Glacier Lagoon Panorama - Full-Day Helicopter Tour from Reykjavík" at bounding box center [1066, 361] width 257 height 39
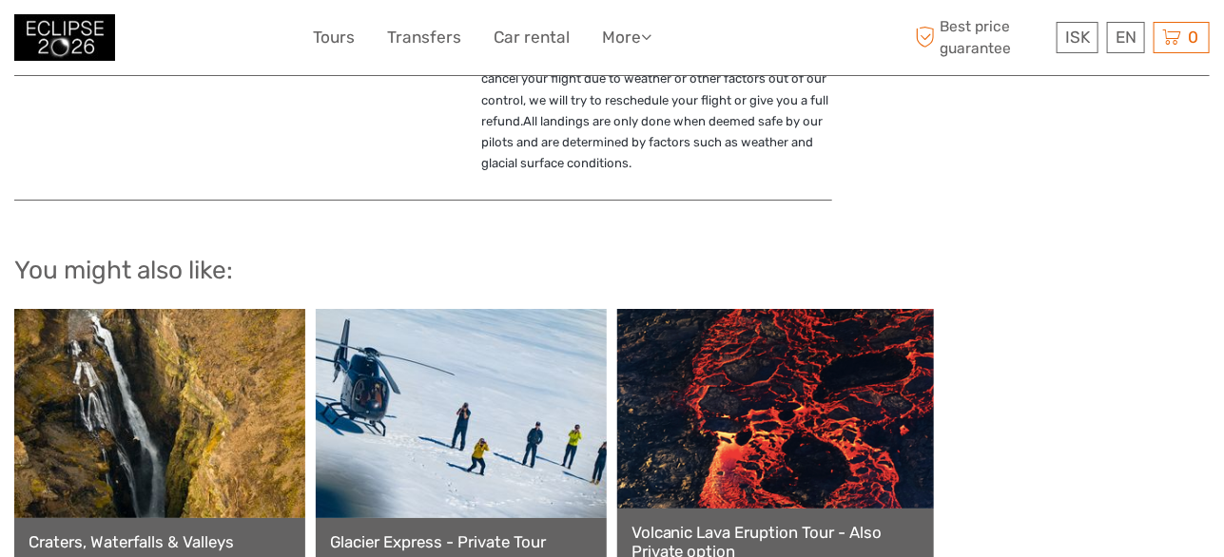
scroll to position [2473, 0]
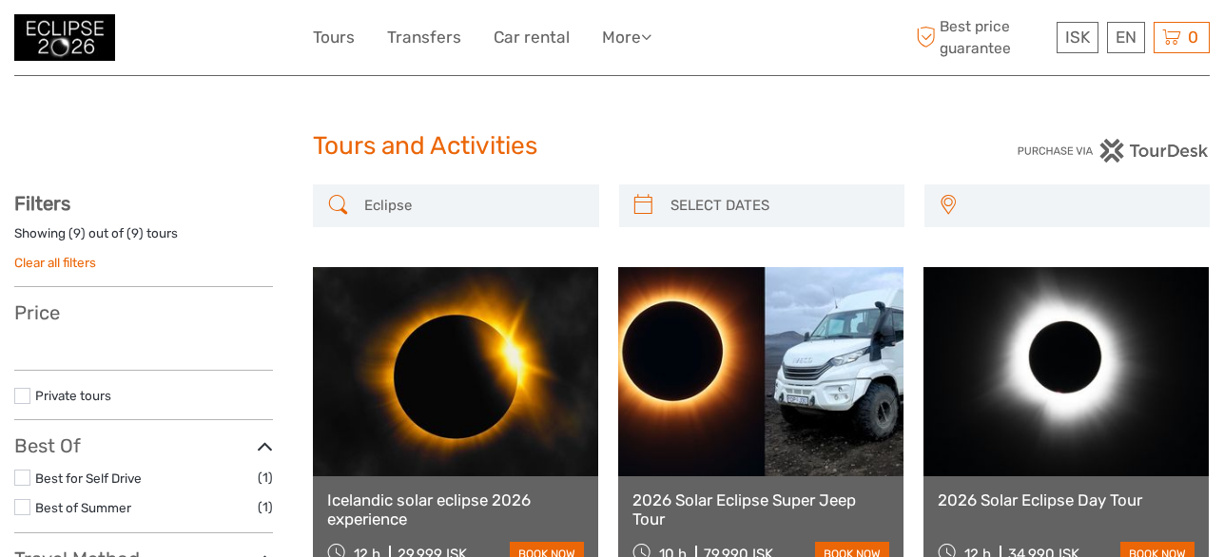
select select
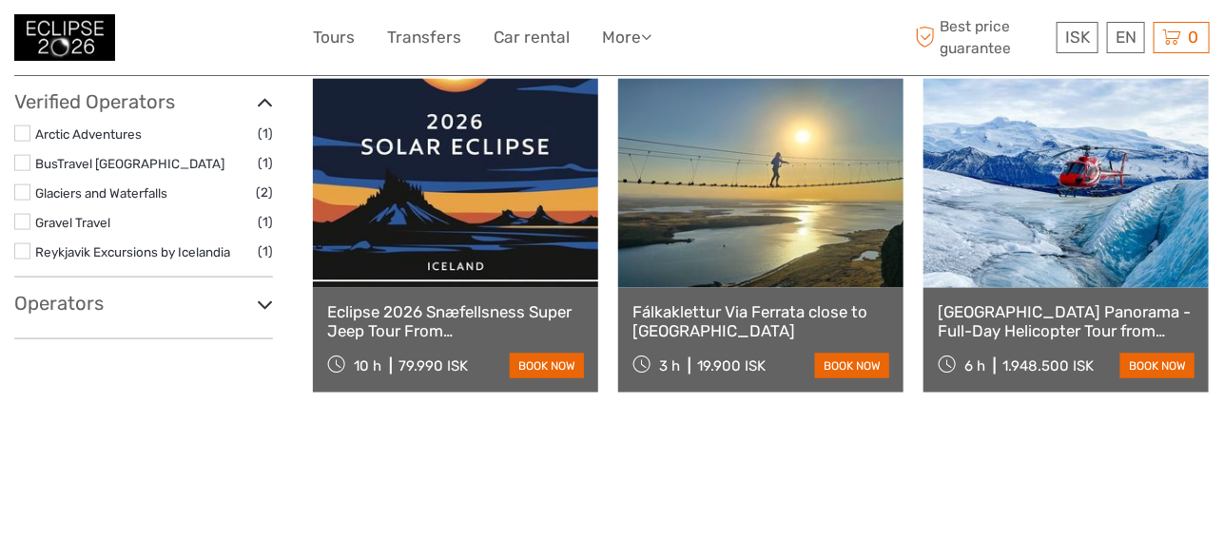
select select
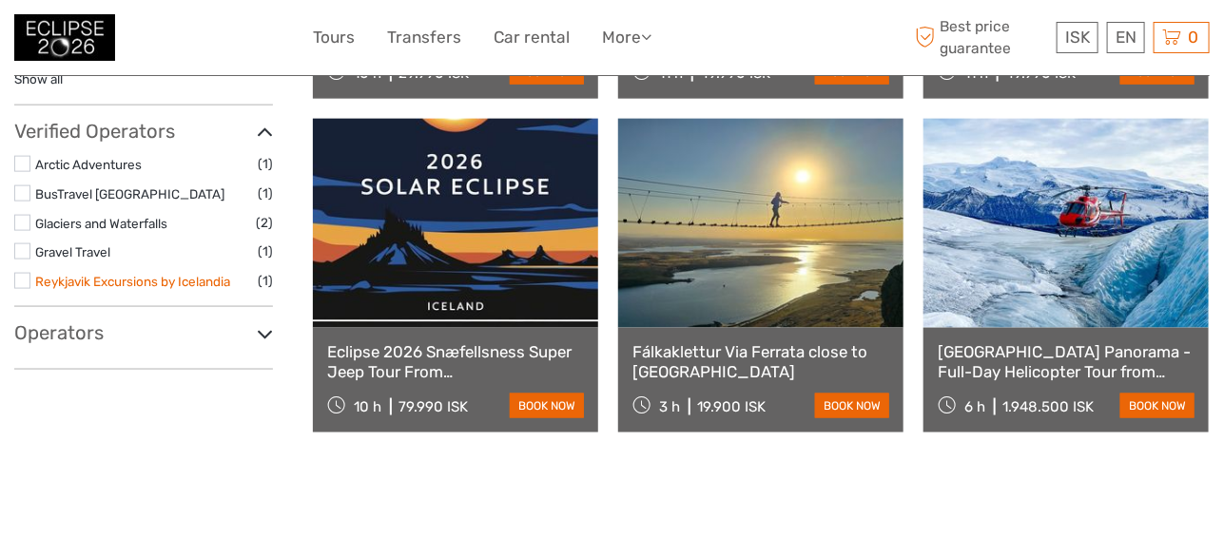
scroll to position [0, 0]
click at [738, 353] on link "Fálkaklettur Via Ferrata close to [GEOGRAPHIC_DATA]" at bounding box center [760, 361] width 257 height 39
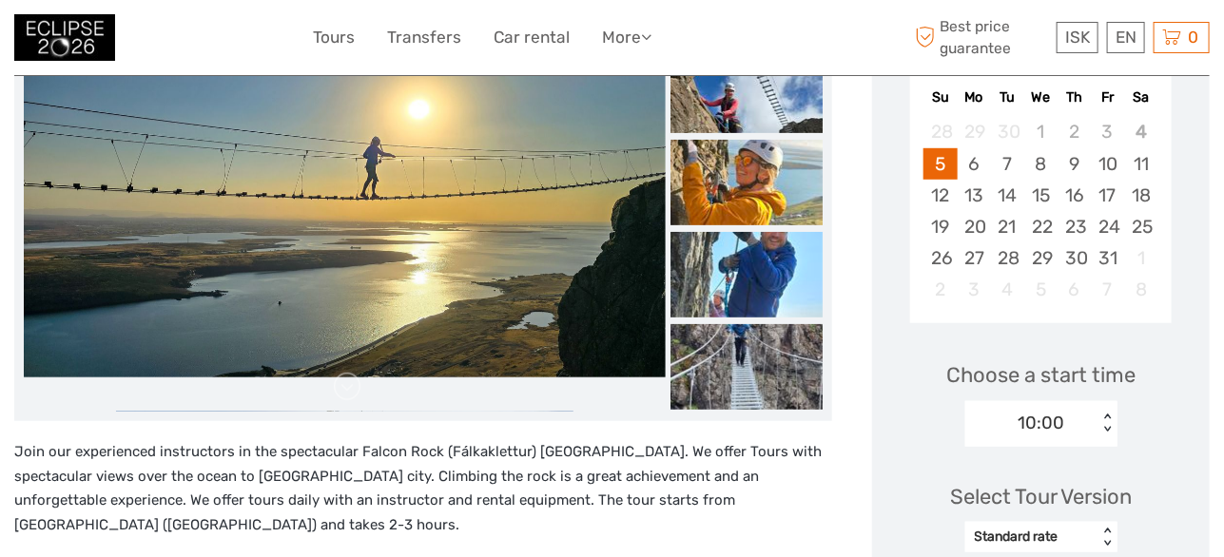
scroll to position [571, 0]
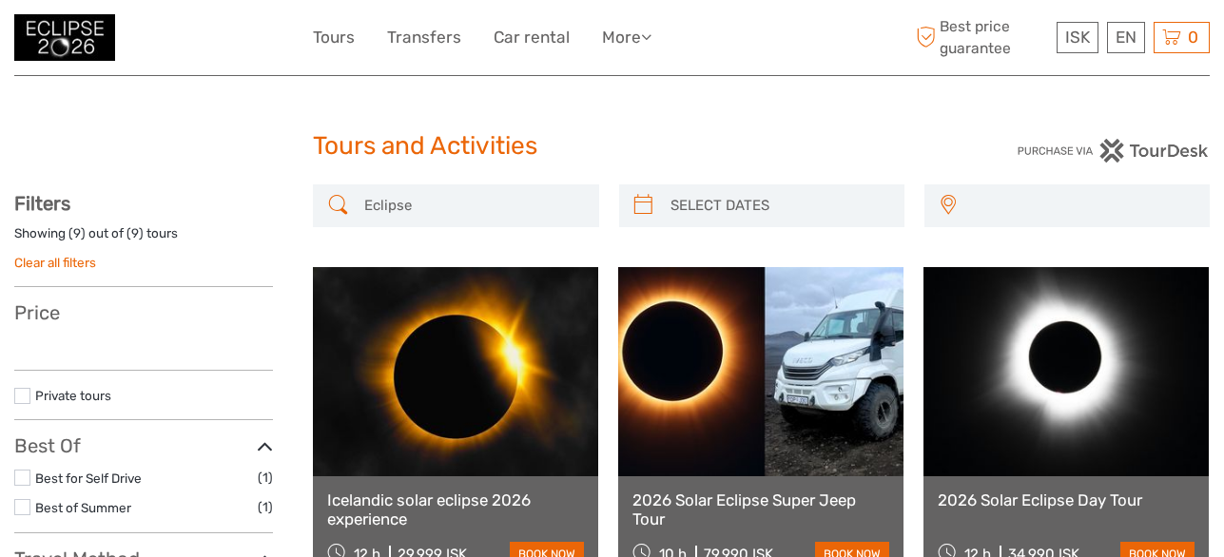
select select
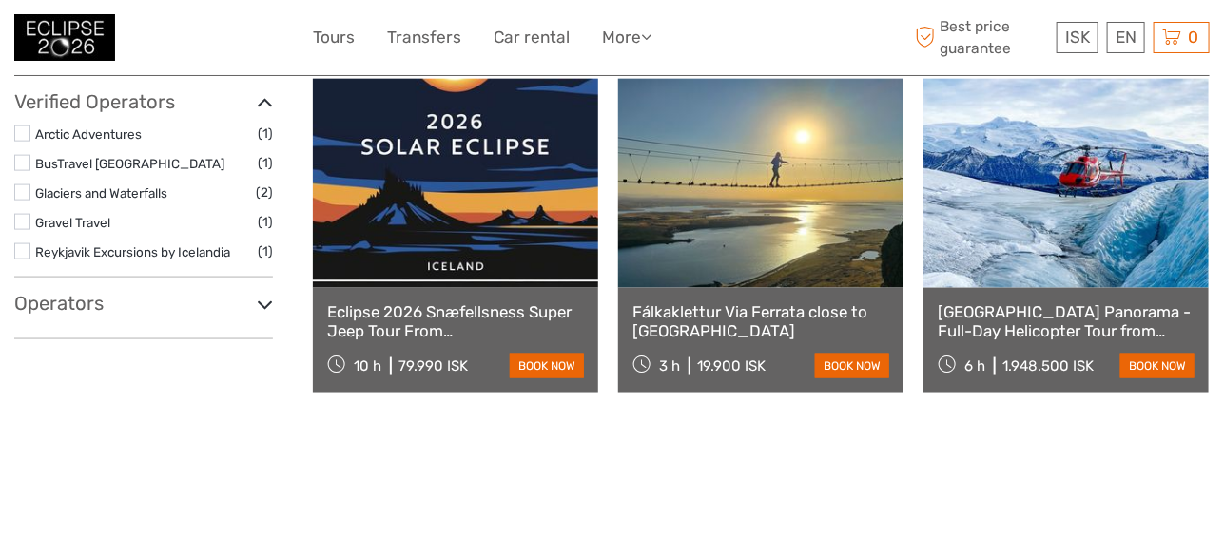
select select
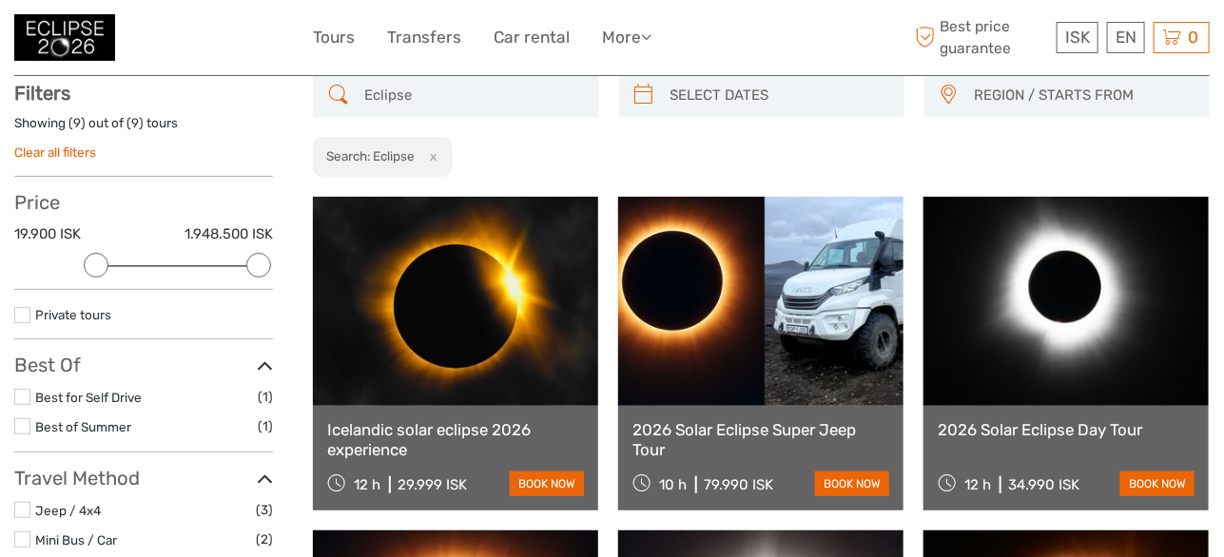
scroll to position [95, 0]
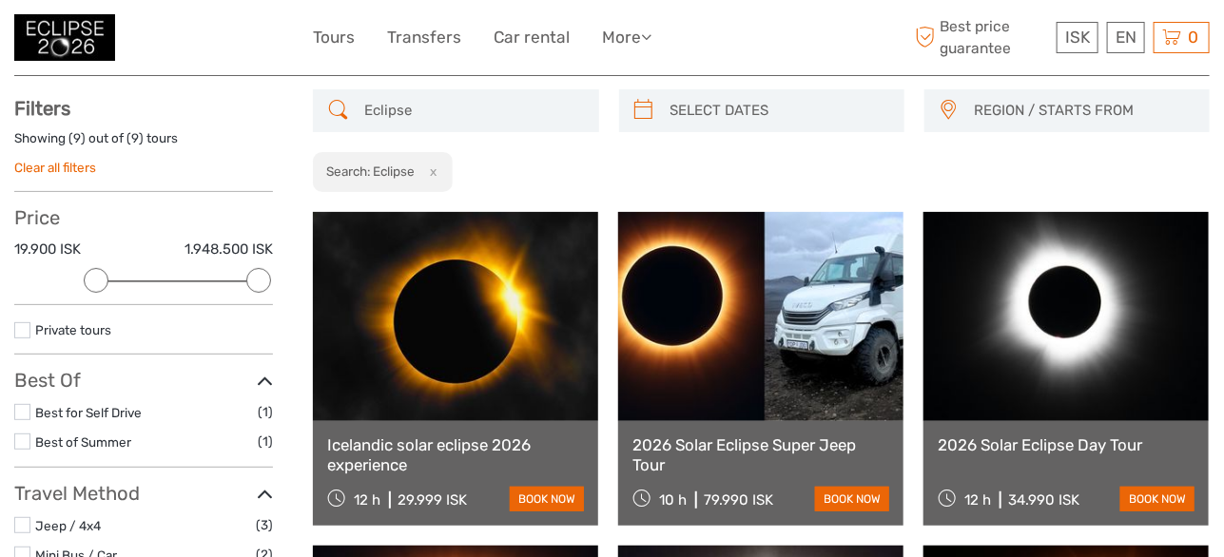
click at [1098, 448] on link "2026 Solar Eclipse Day Tour" at bounding box center [1066, 445] width 257 height 19
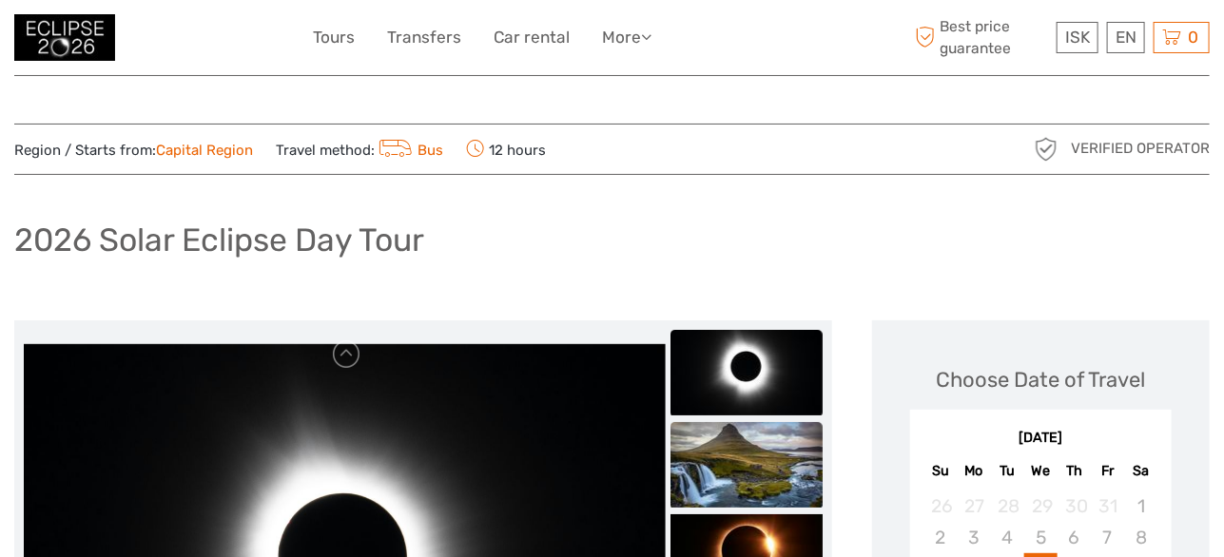
click at [740, 451] on img at bounding box center [746, 465] width 152 height 86
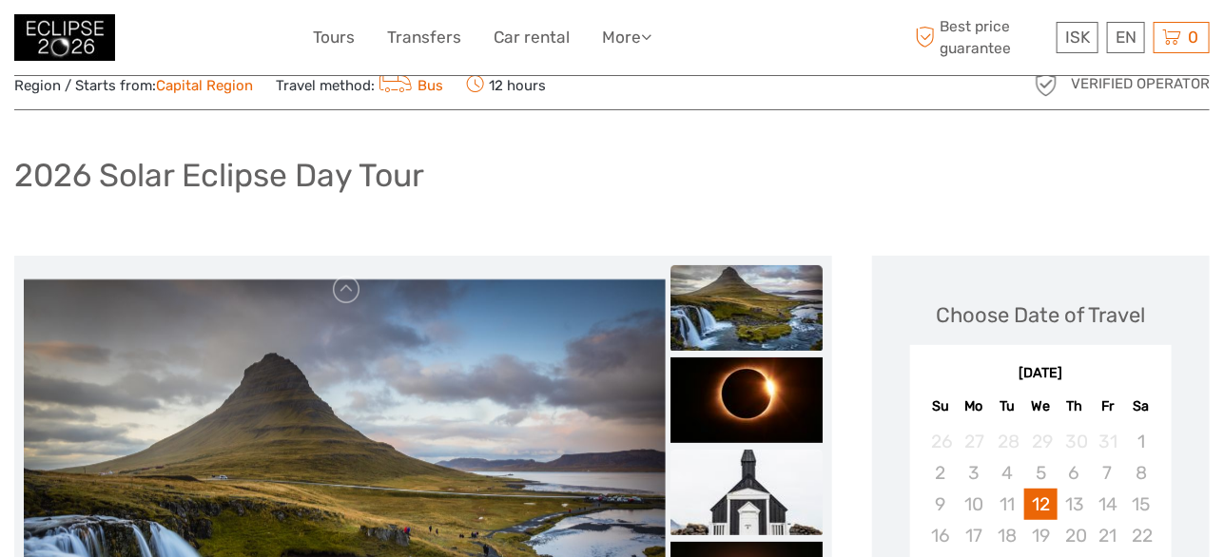
scroll to position [94, 0]
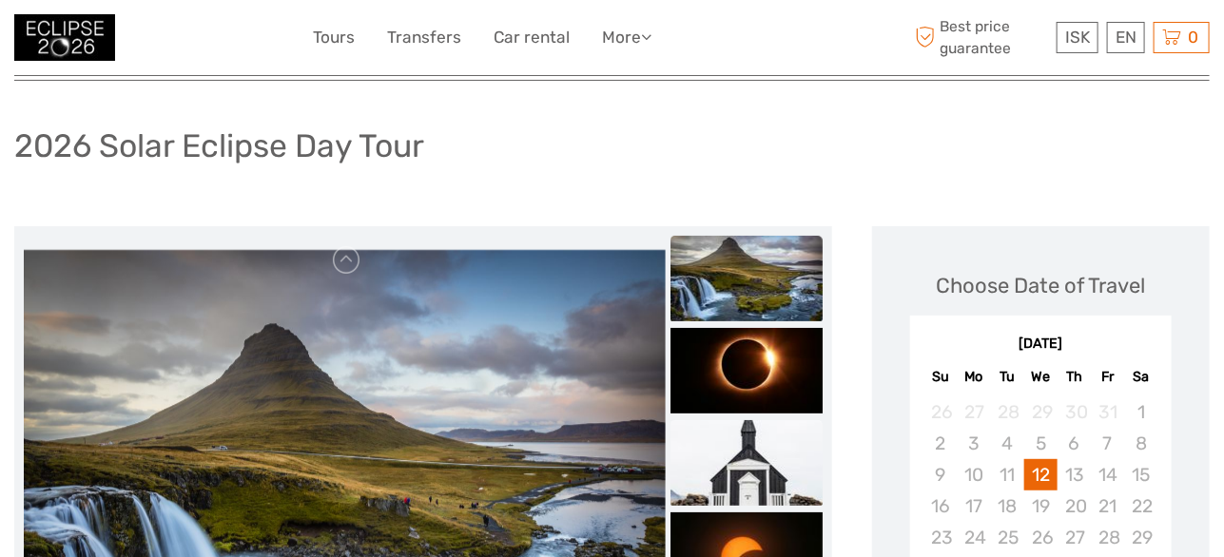
click at [732, 449] on img at bounding box center [746, 463] width 152 height 86
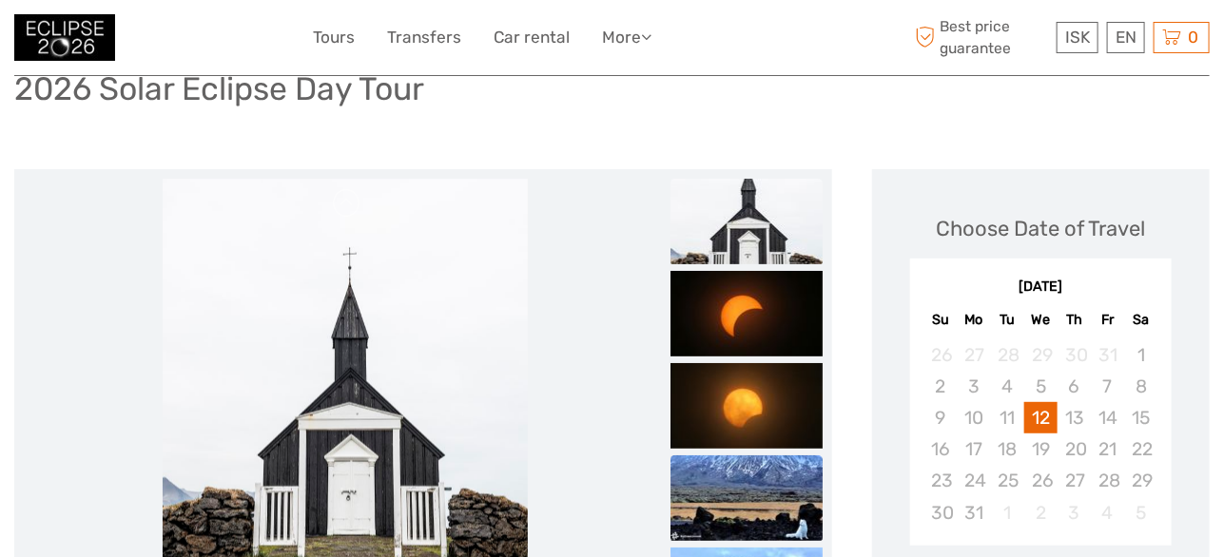
scroll to position [190, 0]
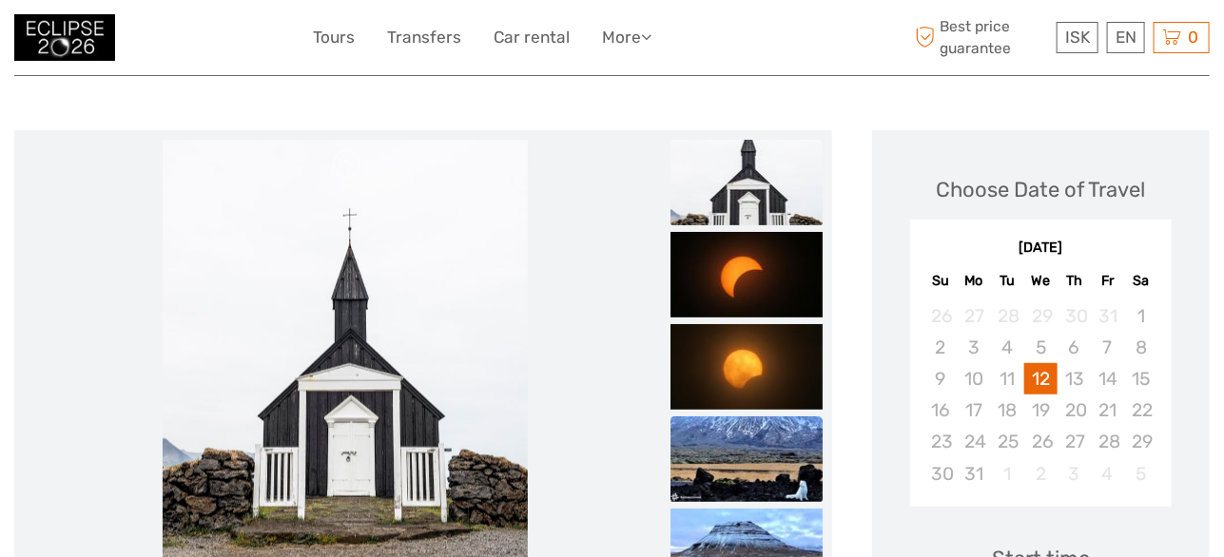
click at [778, 460] on img at bounding box center [746, 460] width 152 height 86
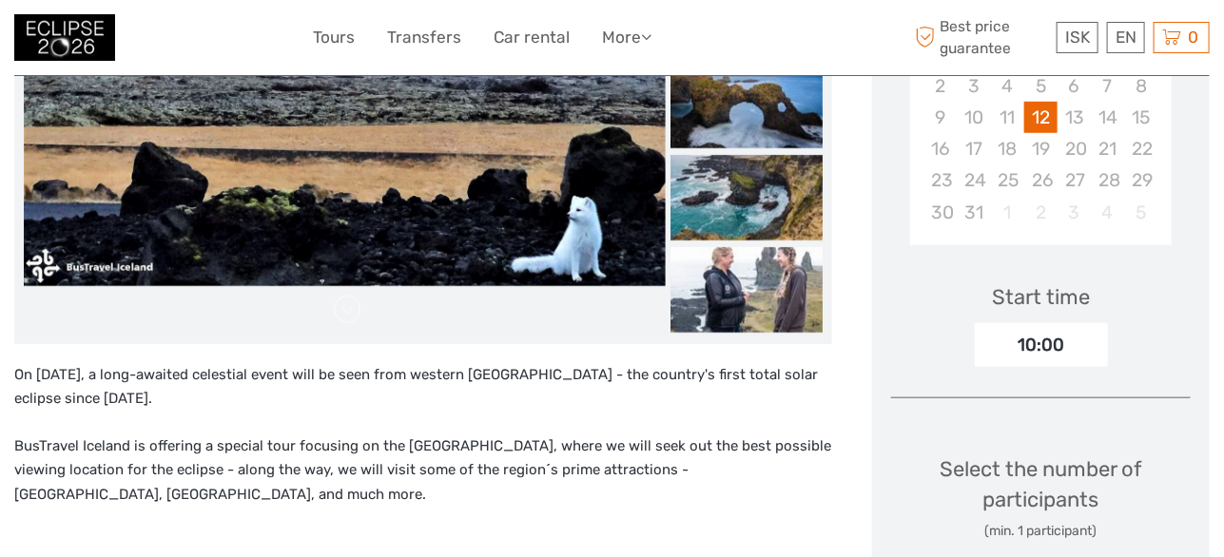
scroll to position [475, 0]
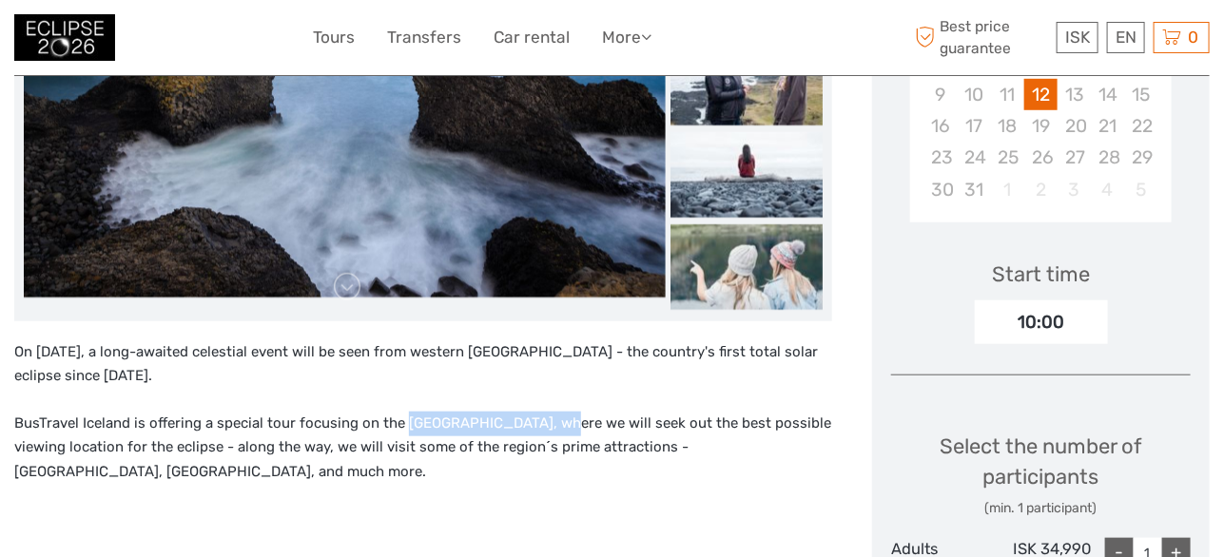
drag, startPoint x: 400, startPoint y: 419, endPoint x: 548, endPoint y: 419, distance: 147.4
click at [548, 419] on p "BusTravel Iceland is offering a special tour focusing on the [GEOGRAPHIC_DATA],…" at bounding box center [423, 448] width 818 height 73
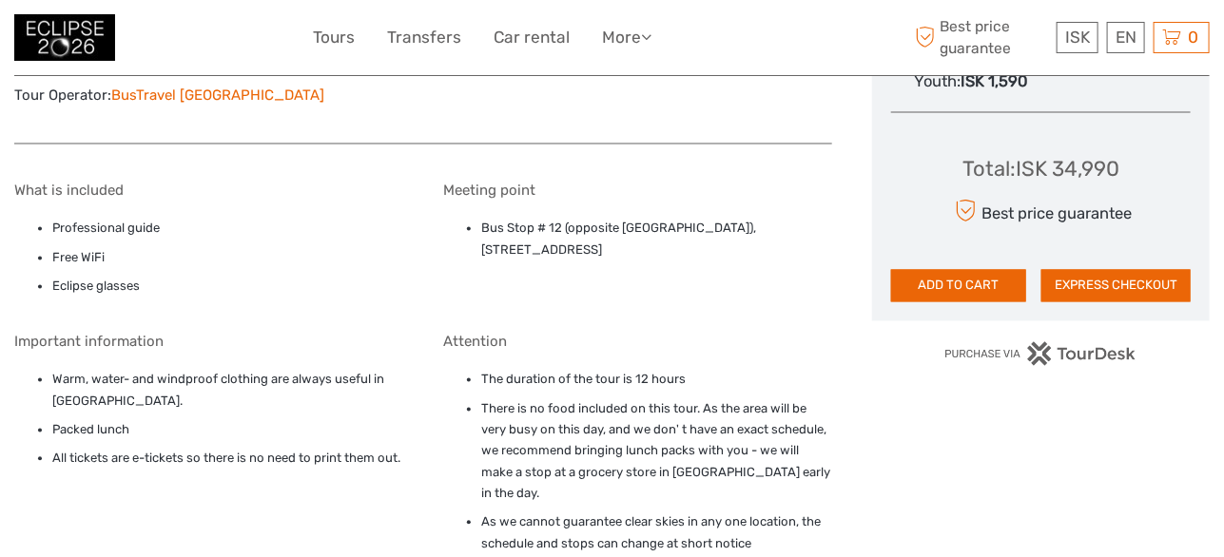
scroll to position [1235, 0]
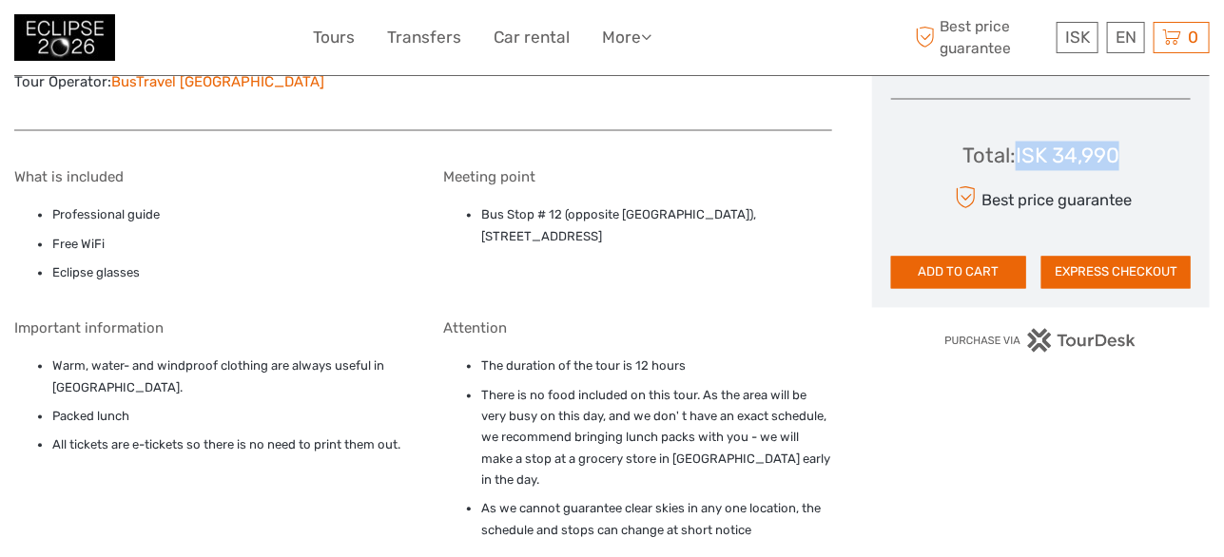
drag, startPoint x: 1019, startPoint y: 149, endPoint x: 1161, endPoint y: 146, distance: 142.7
click at [1163, 146] on div "Total : ISK 34,990 Best price guarantee ADD TO CART EXPRESS CHECKOUT" at bounding box center [1041, 202] width 300 height 174
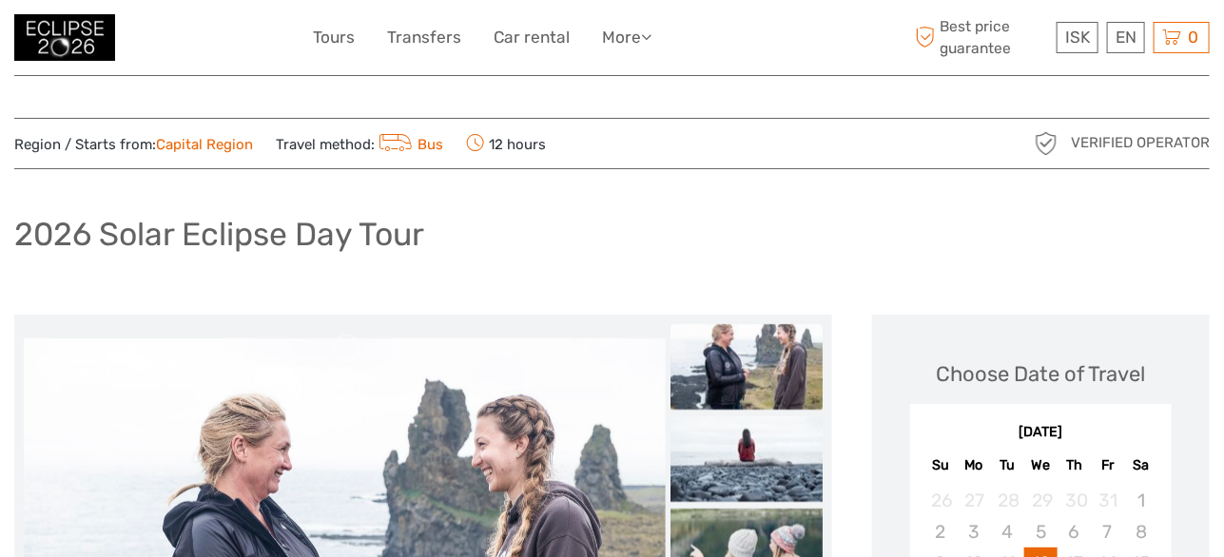
scroll to position [0, 0]
